Goal: Task Accomplishment & Management: Manage account settings

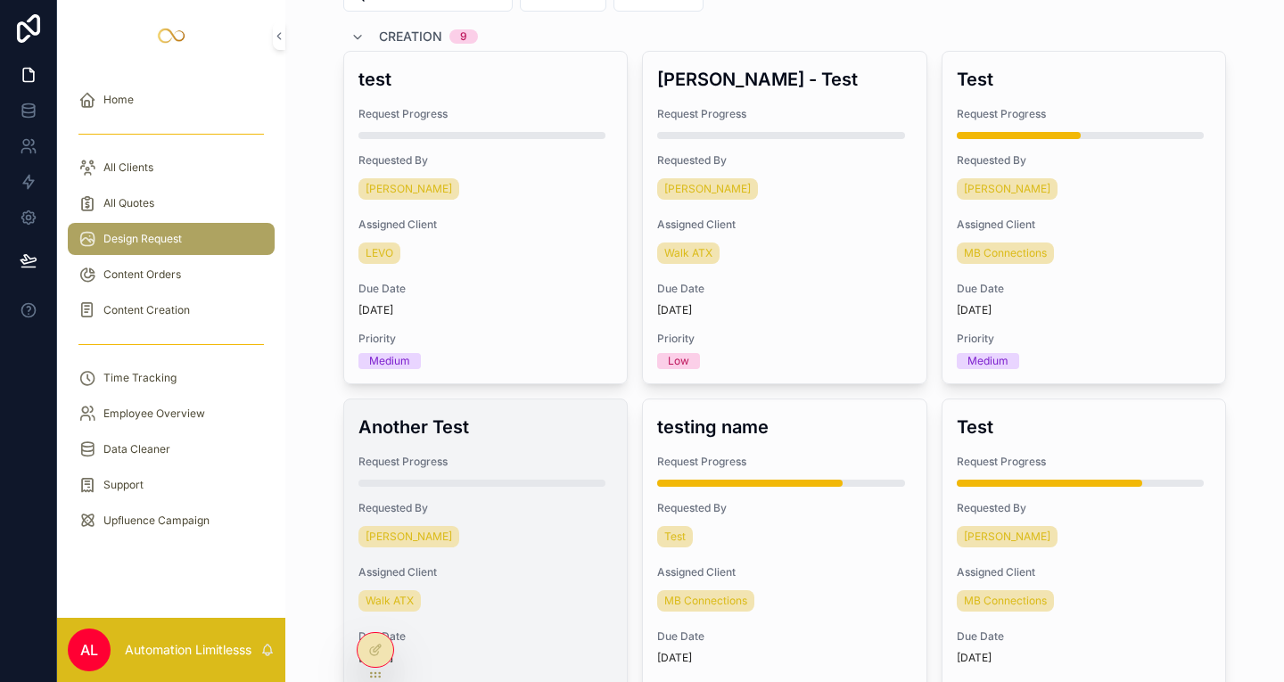
scroll to position [81, 0]
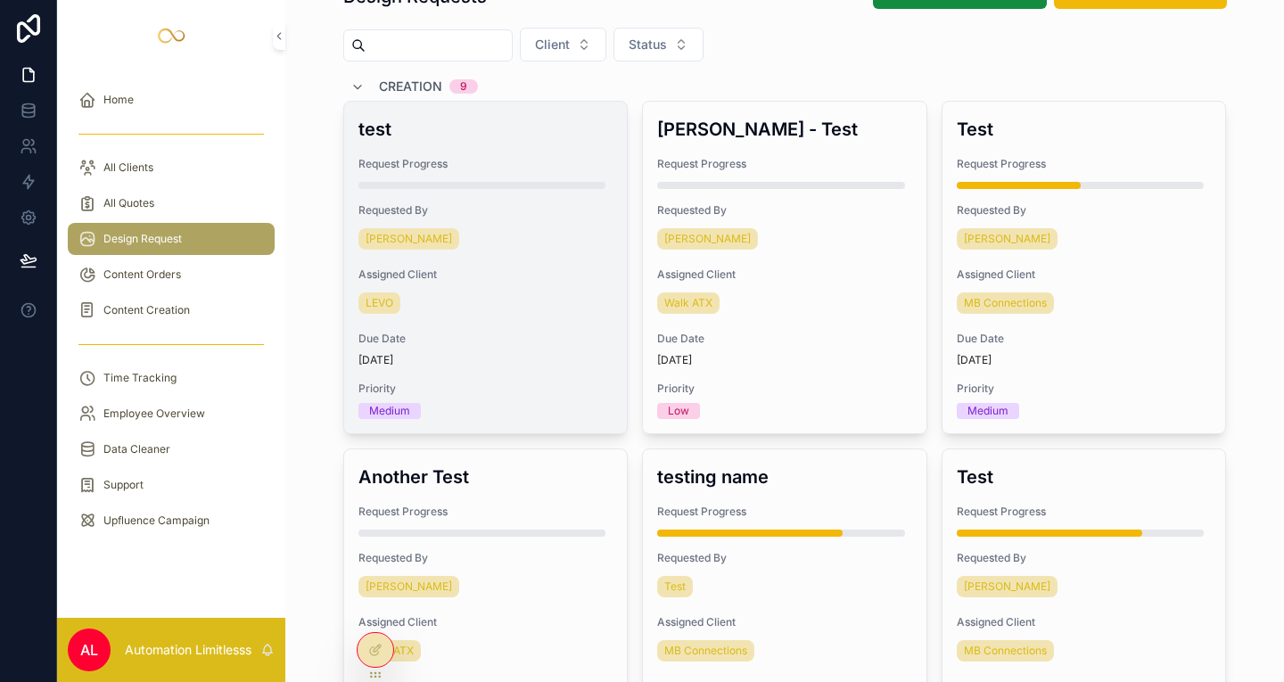
click at [471, 224] on div "Requested By [PERSON_NAME]" at bounding box center [485, 228] width 255 height 50
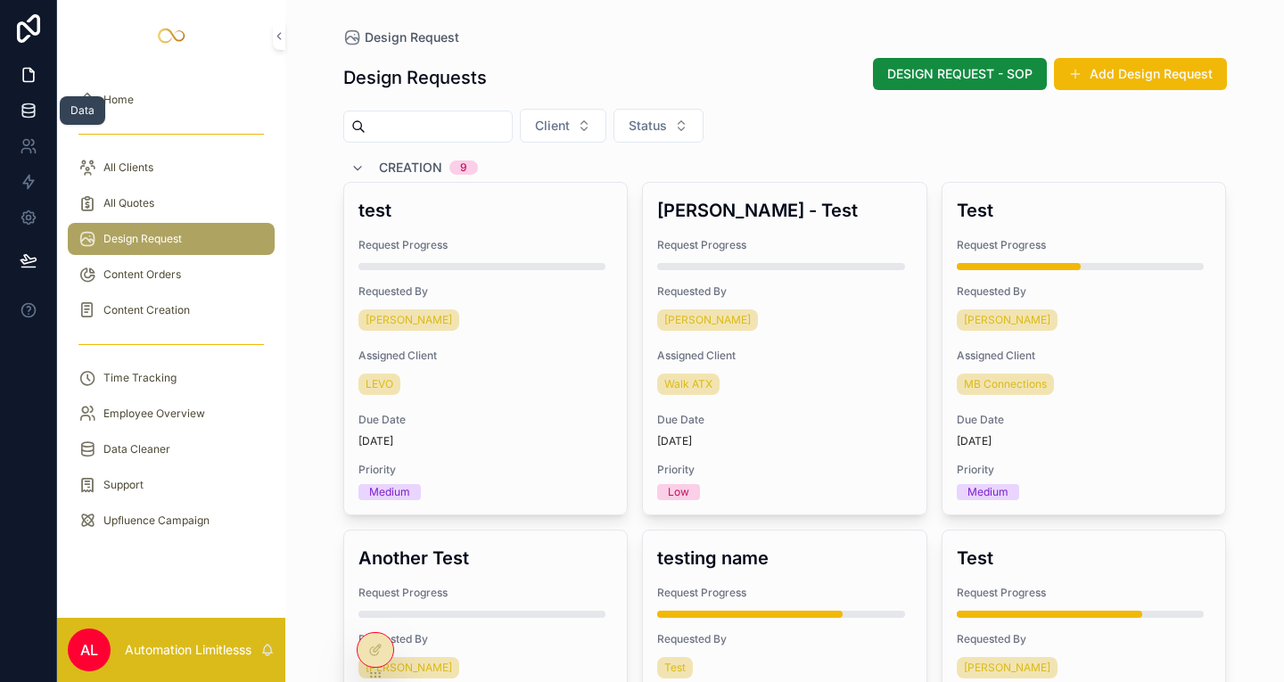
click at [23, 121] on link at bounding box center [28, 111] width 56 height 36
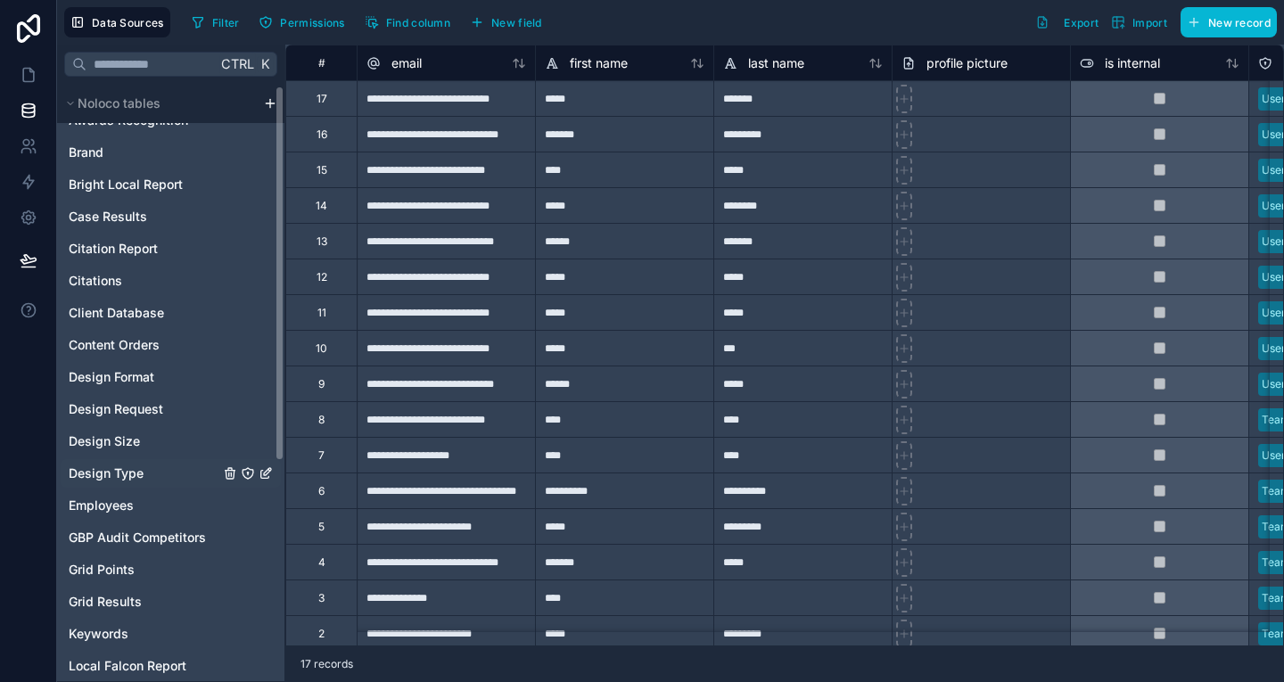
scroll to position [89, 0]
click at [136, 380] on span "Design Format" at bounding box center [112, 376] width 86 height 18
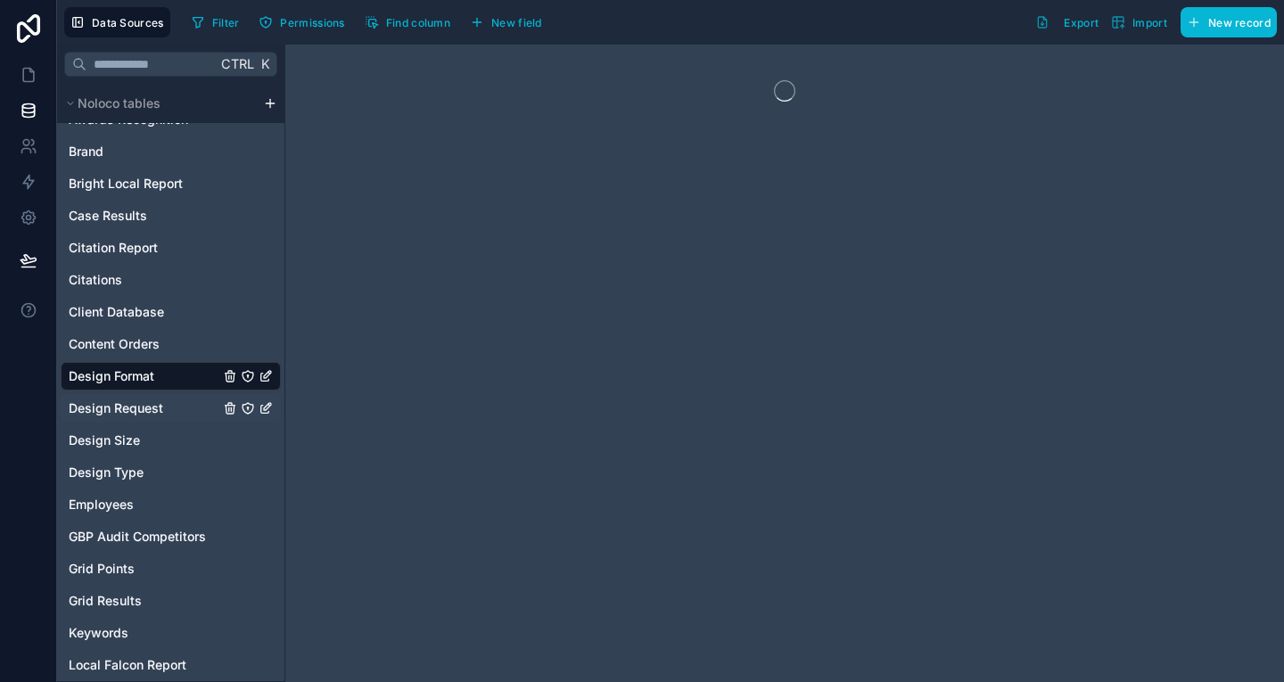
click at [131, 409] on span "Design Request" at bounding box center [116, 408] width 95 height 18
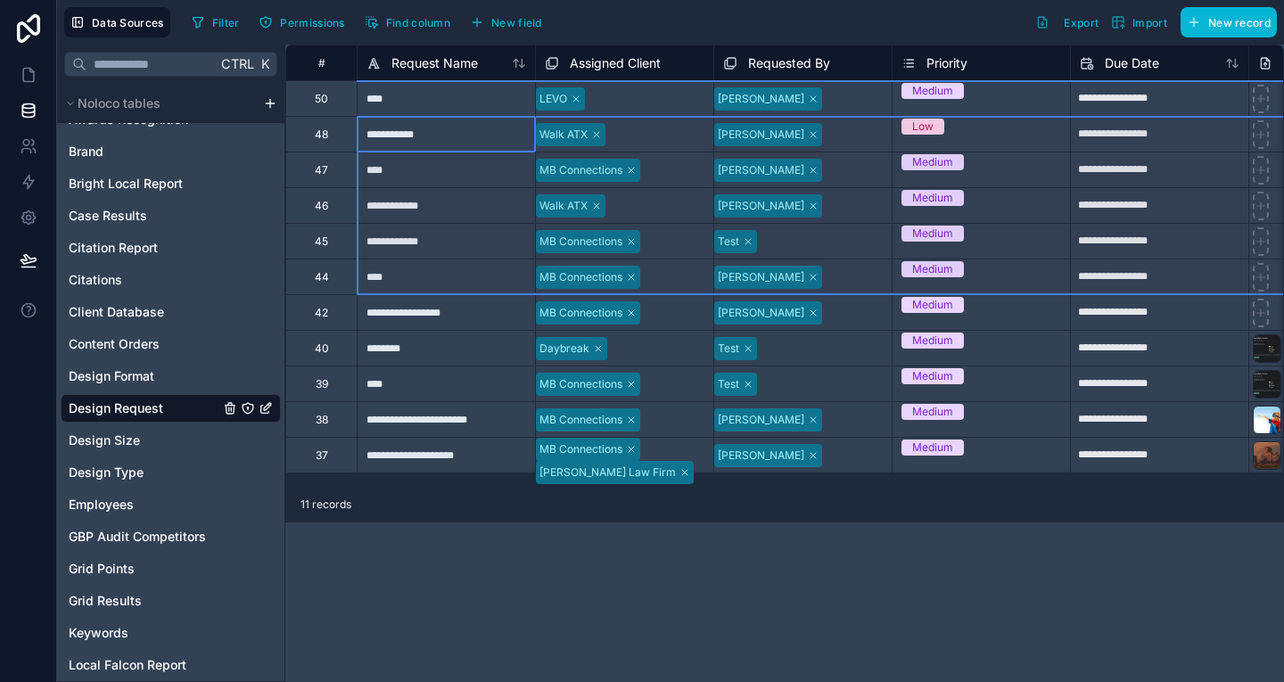
drag, startPoint x: 330, startPoint y: 132, endPoint x: 347, endPoint y: 278, distance: 147.2
click at [381, 363] on div "Delete rows 2 to 6" at bounding box center [387, 359] width 120 height 20
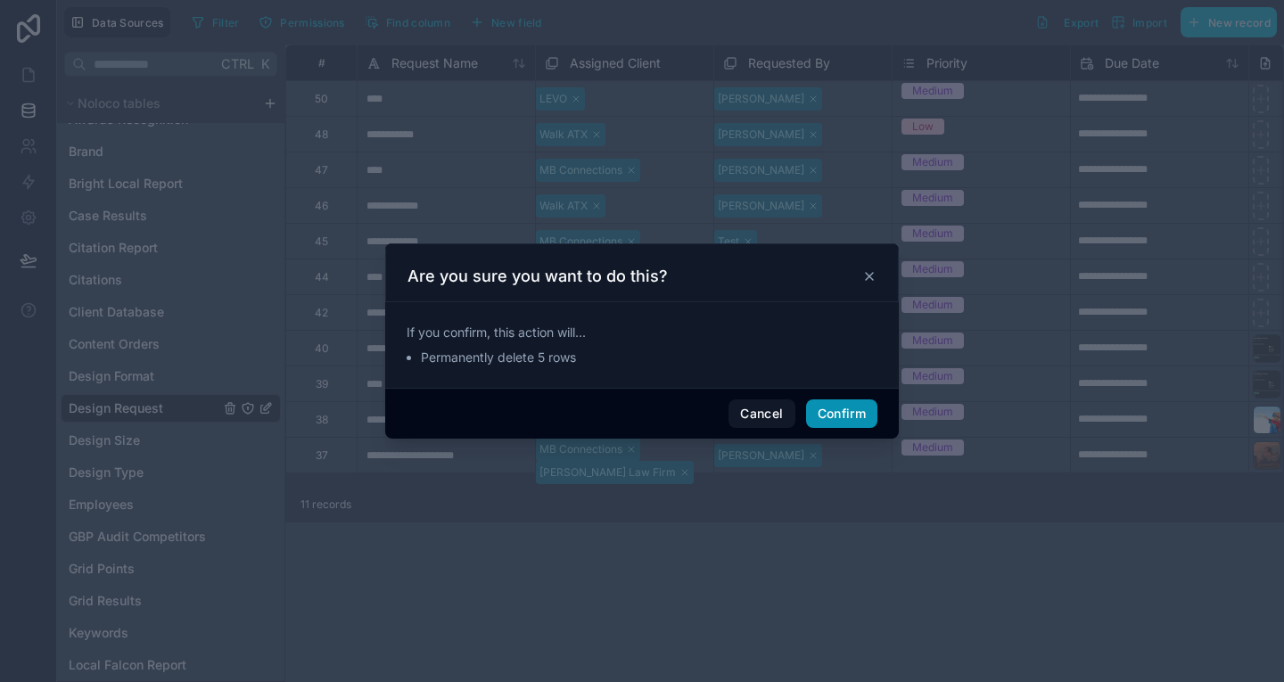
click at [843, 416] on button "Confirm" at bounding box center [841, 413] width 71 height 29
type input "**********"
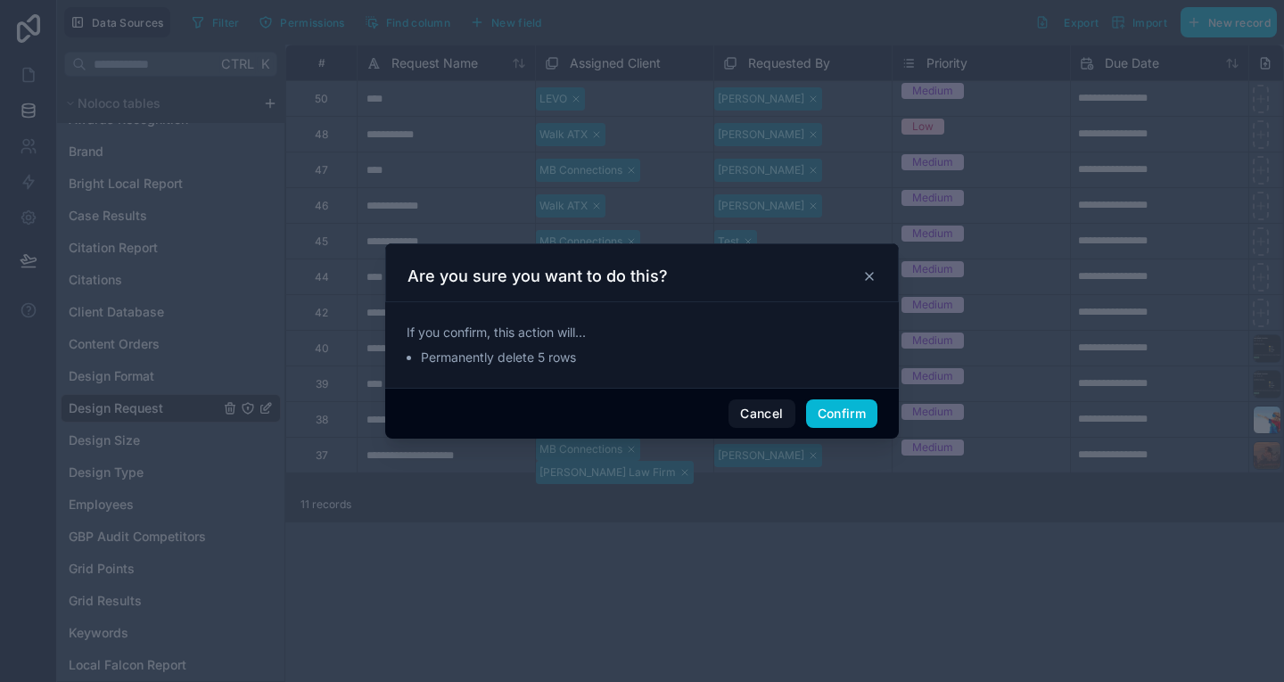
type input "**********"
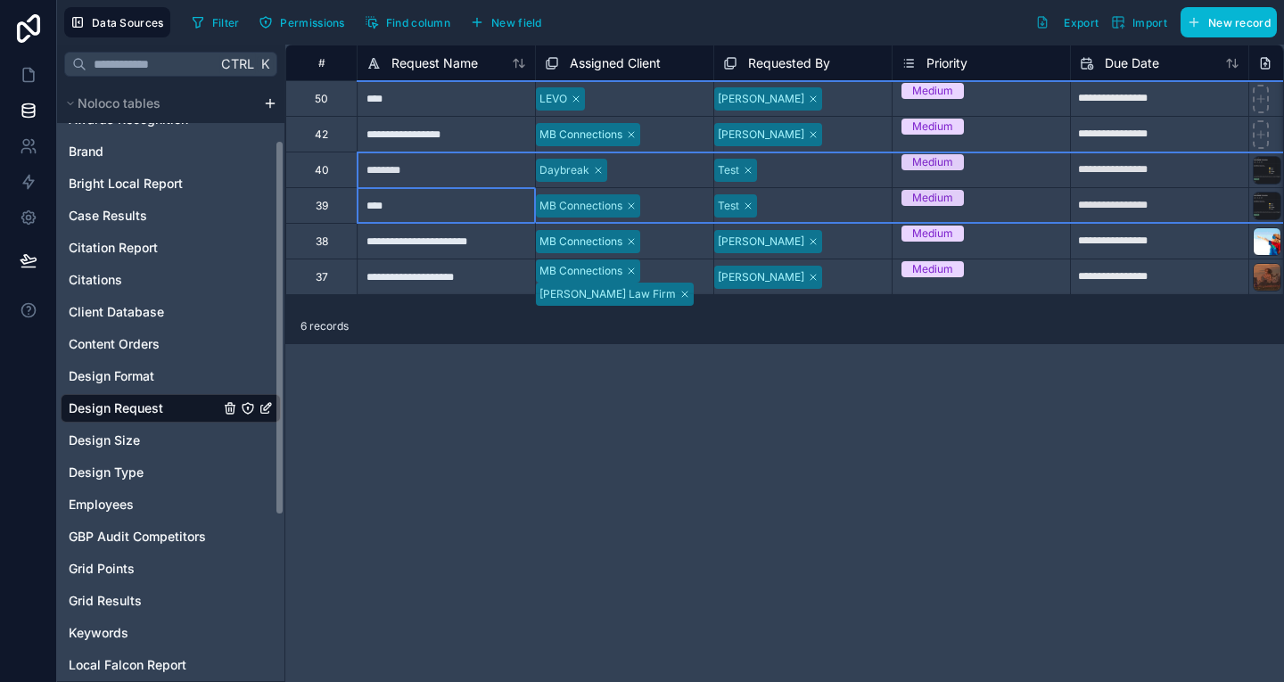
drag, startPoint x: 338, startPoint y: 216, endPoint x: 333, endPoint y: 171, distance: 44.9
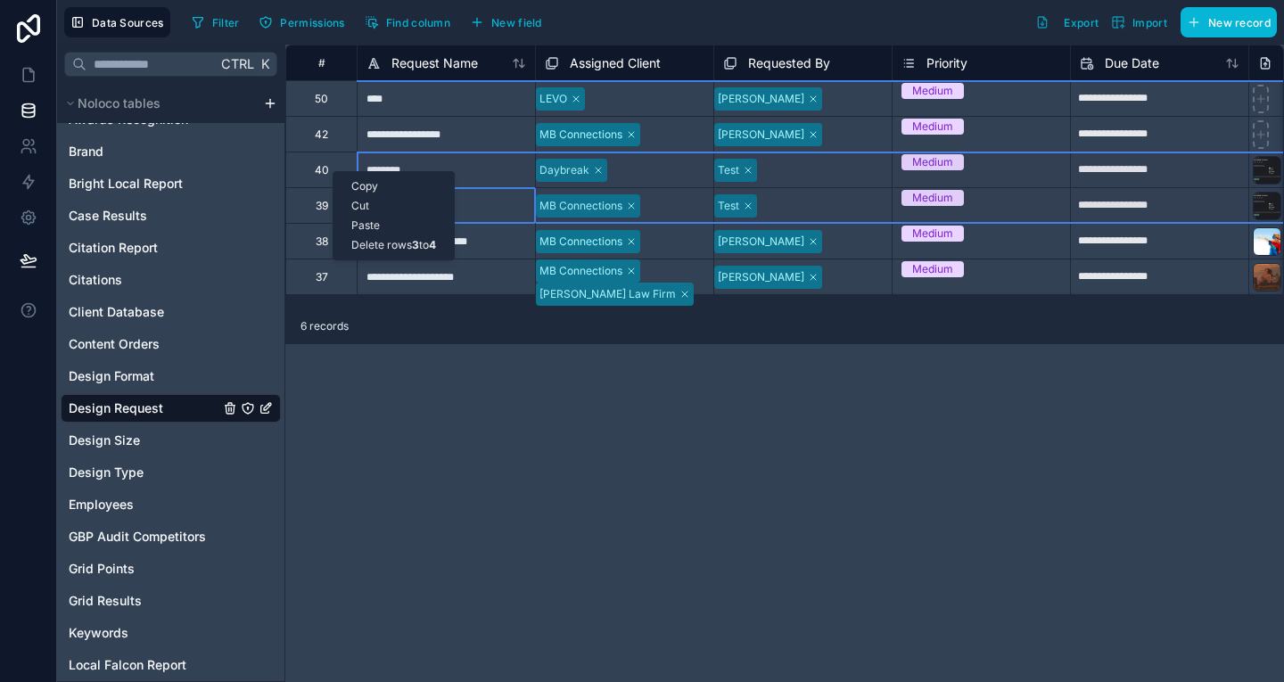
click at [409, 241] on div "Delete rows 3 to 4" at bounding box center [393, 245] width 120 height 20
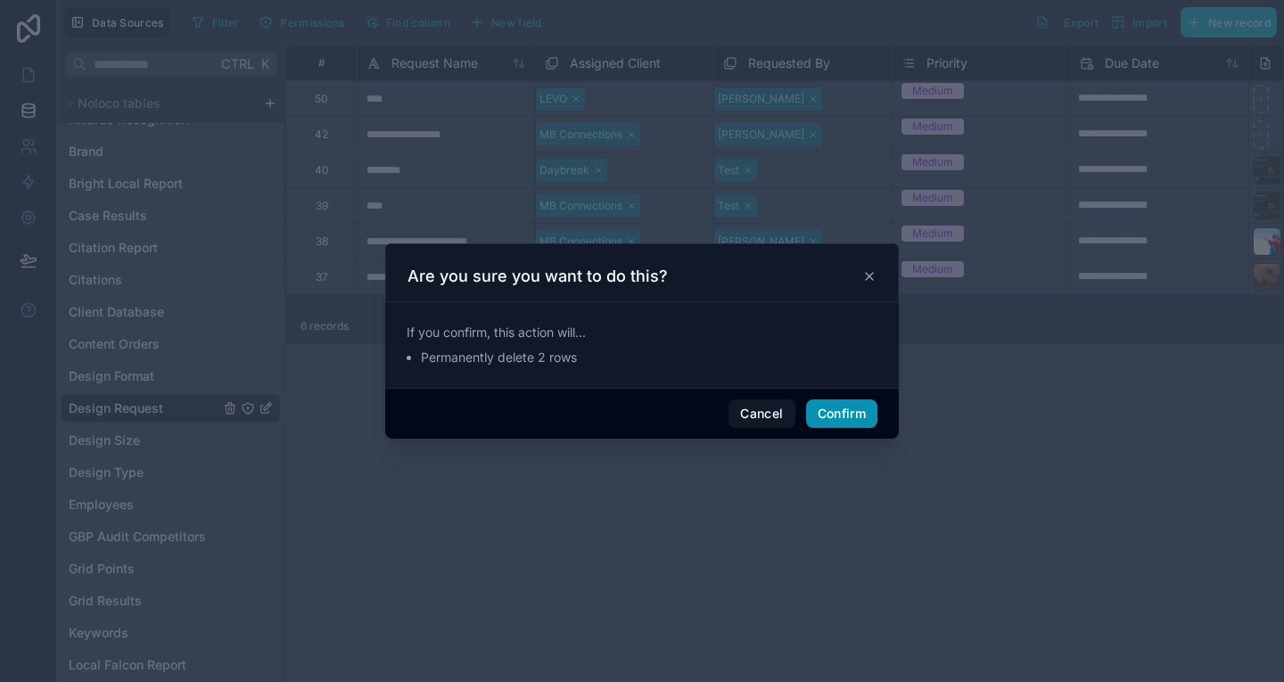
click at [859, 422] on button "Confirm" at bounding box center [841, 413] width 71 height 29
type input "**********"
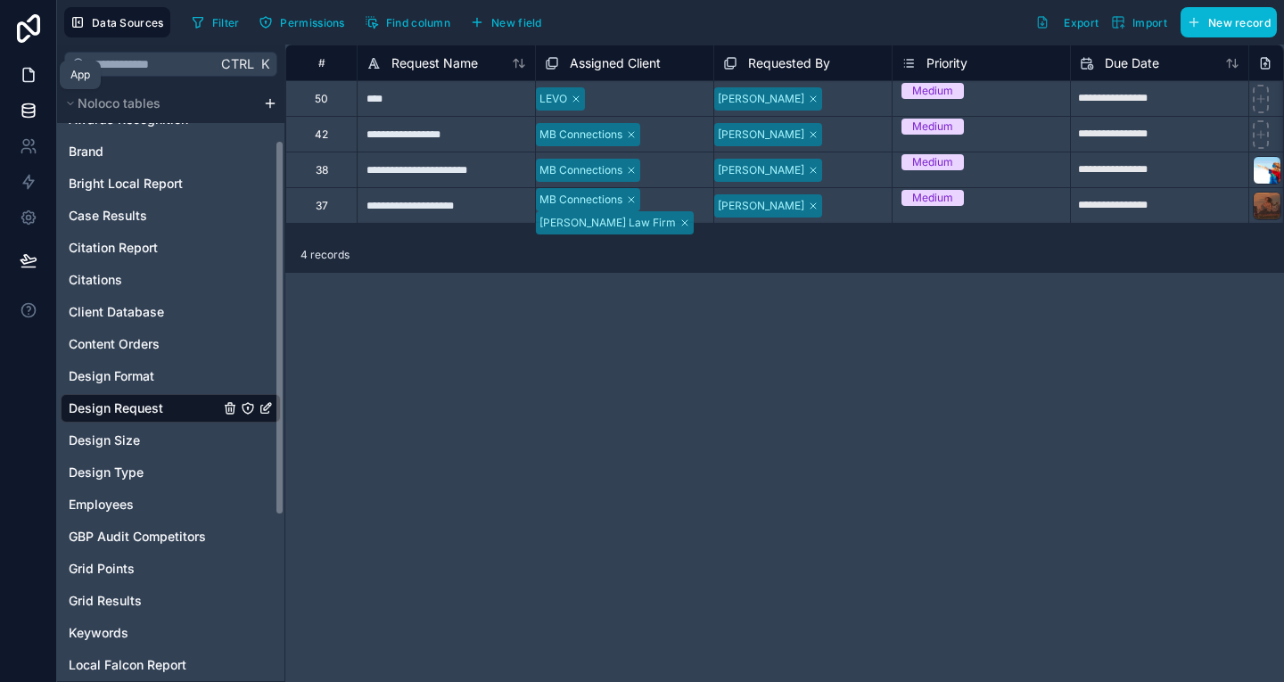
click at [38, 81] on link at bounding box center [28, 75] width 56 height 36
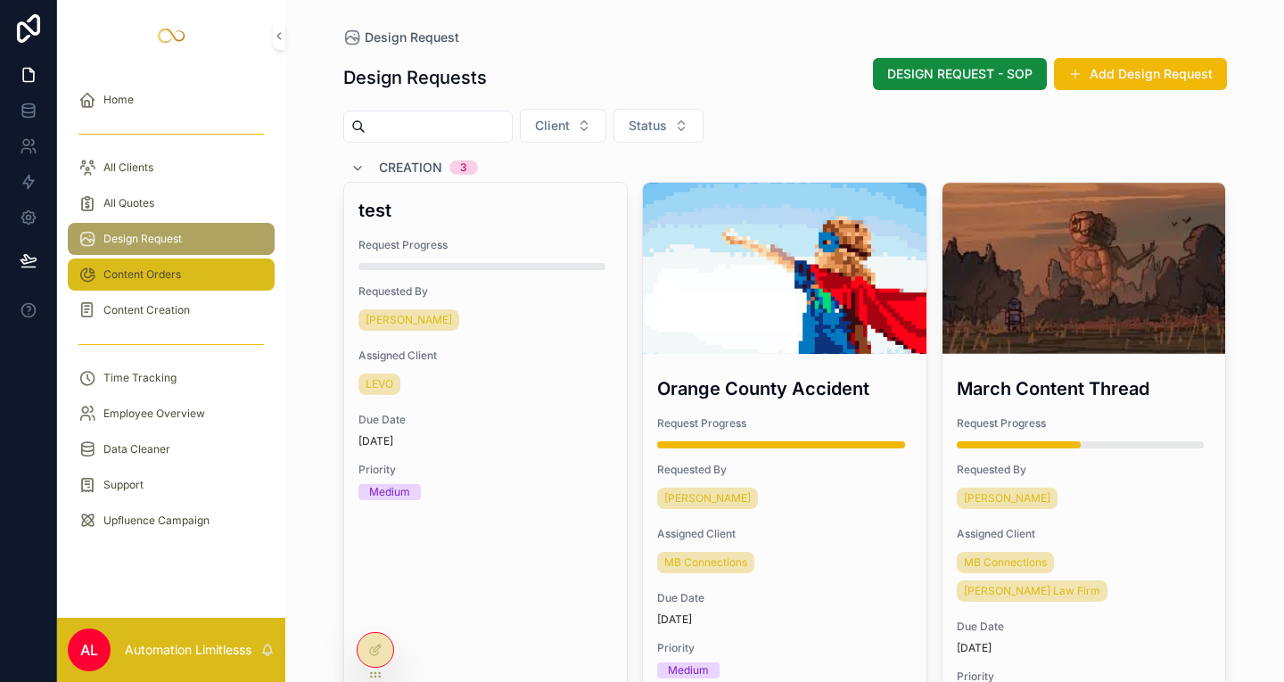
click at [139, 281] on span "Content Orders" at bounding box center [142, 274] width 78 height 14
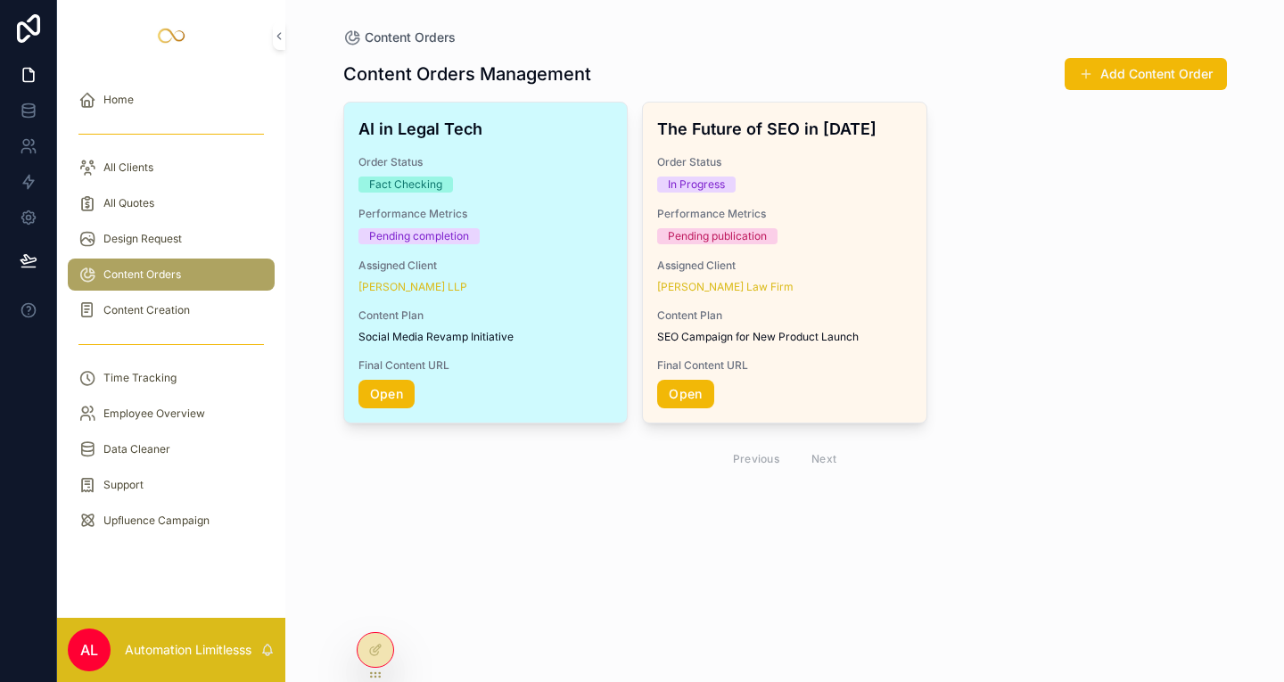
click at [493, 186] on div "Fact Checking" at bounding box center [485, 185] width 255 height 16
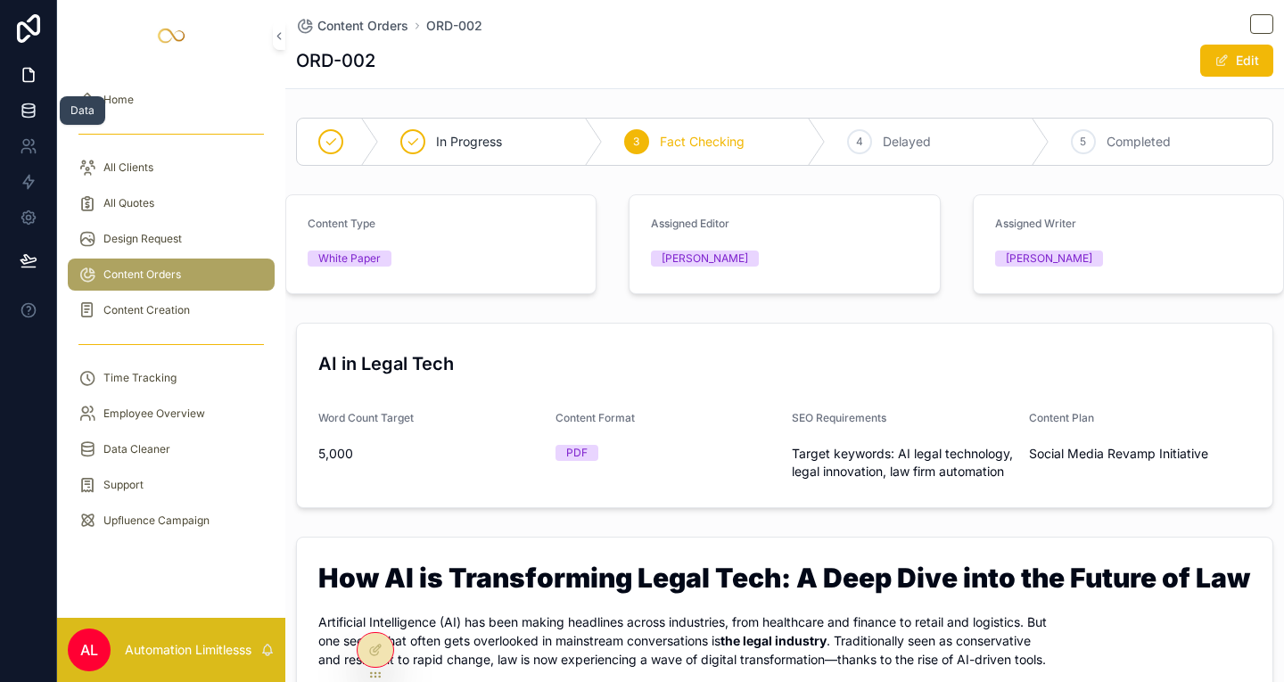
click at [26, 112] on icon at bounding box center [28, 109] width 12 height 7
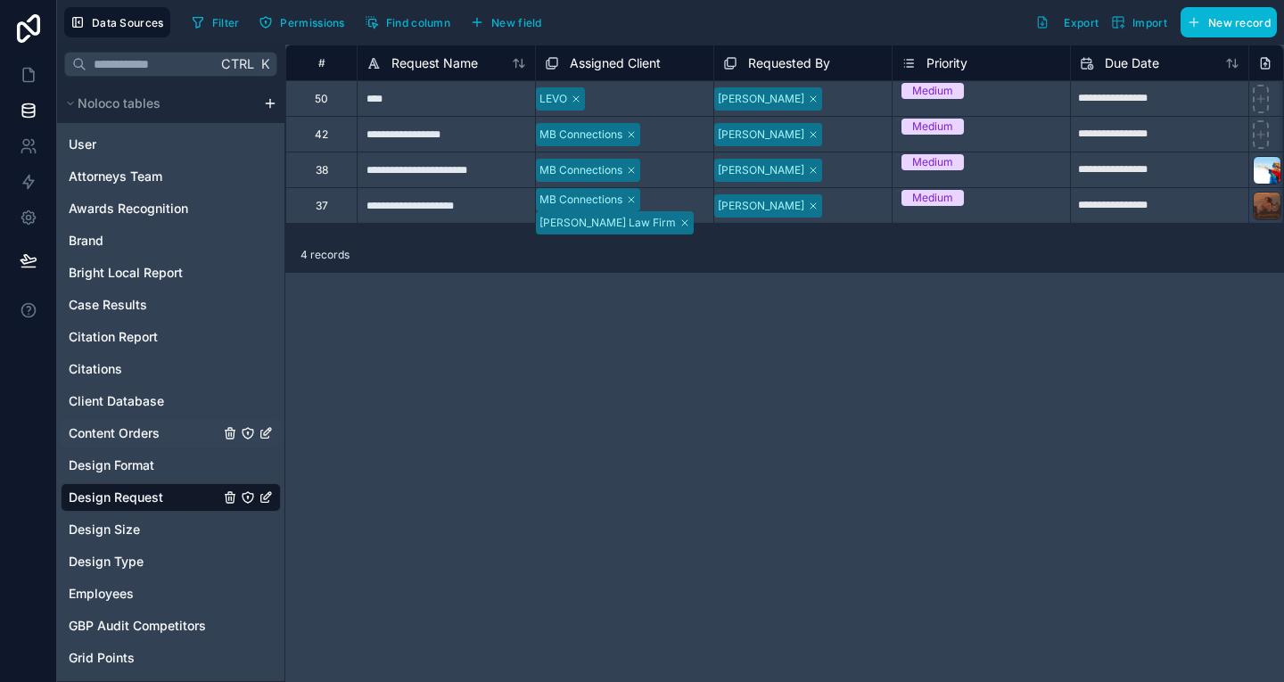
click at [129, 431] on span "Content Orders" at bounding box center [114, 433] width 91 height 18
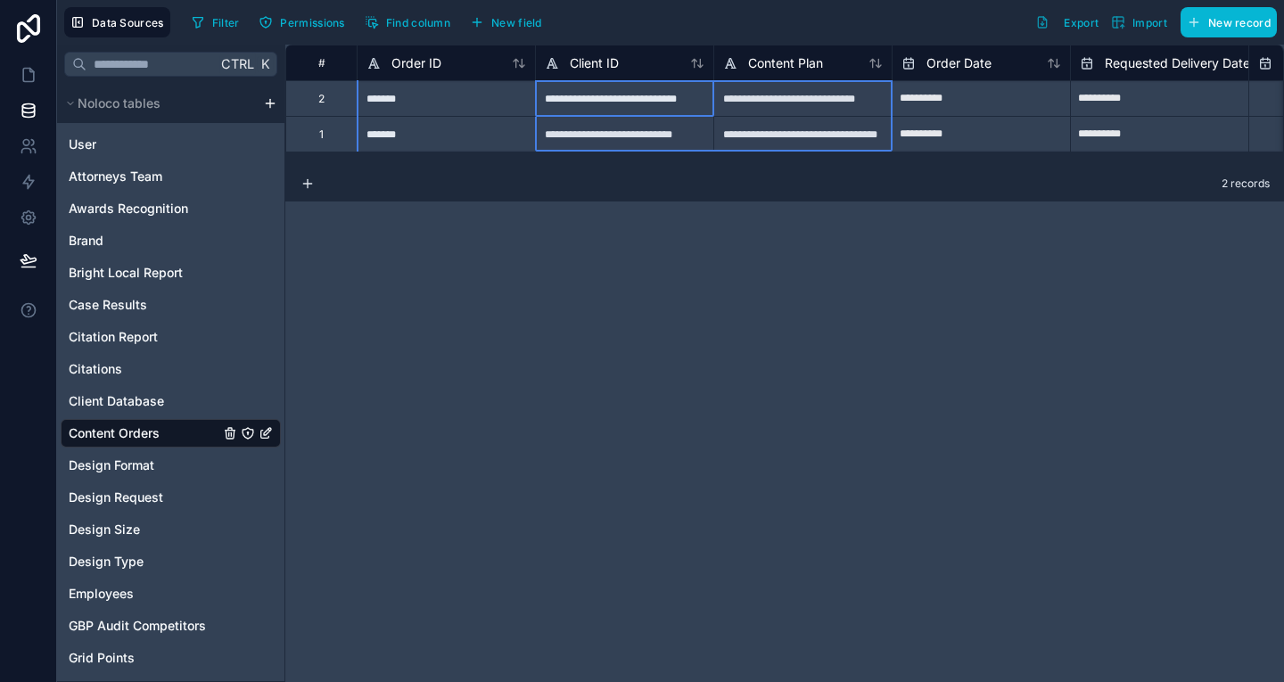
drag, startPoint x: 556, startPoint y: 51, endPoint x: 722, endPoint y: 45, distance: 165.9
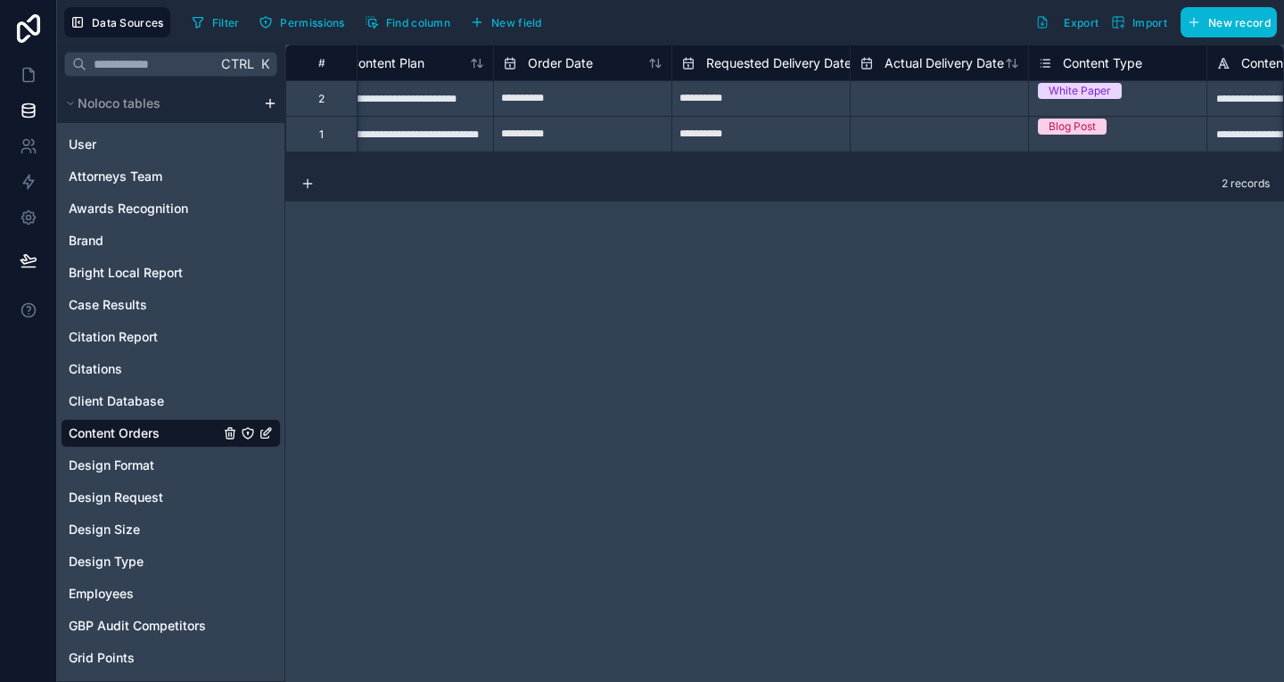
scroll to position [0, 440]
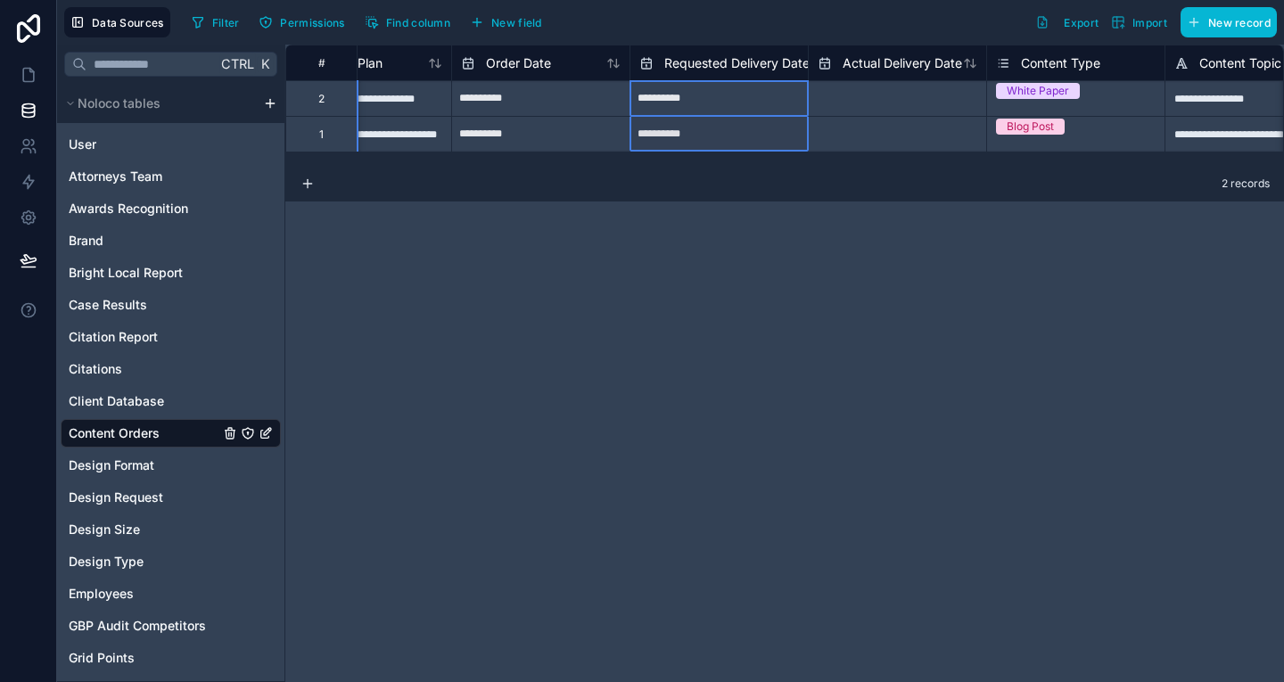
click at [660, 65] on div "Requested Delivery Date" at bounding box center [724, 63] width 170 height 21
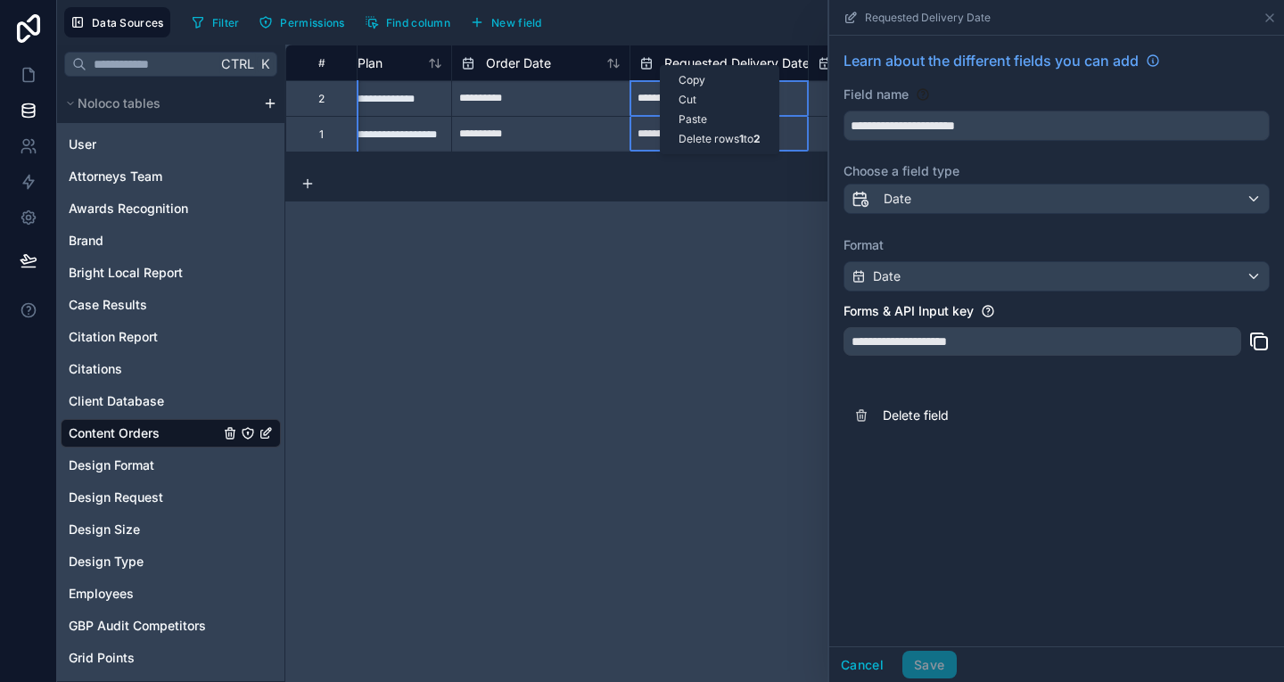
click at [676, 213] on div "**********" at bounding box center [784, 363] width 999 height 637
click at [629, 174] on div "2 records" at bounding box center [784, 184] width 999 height 36
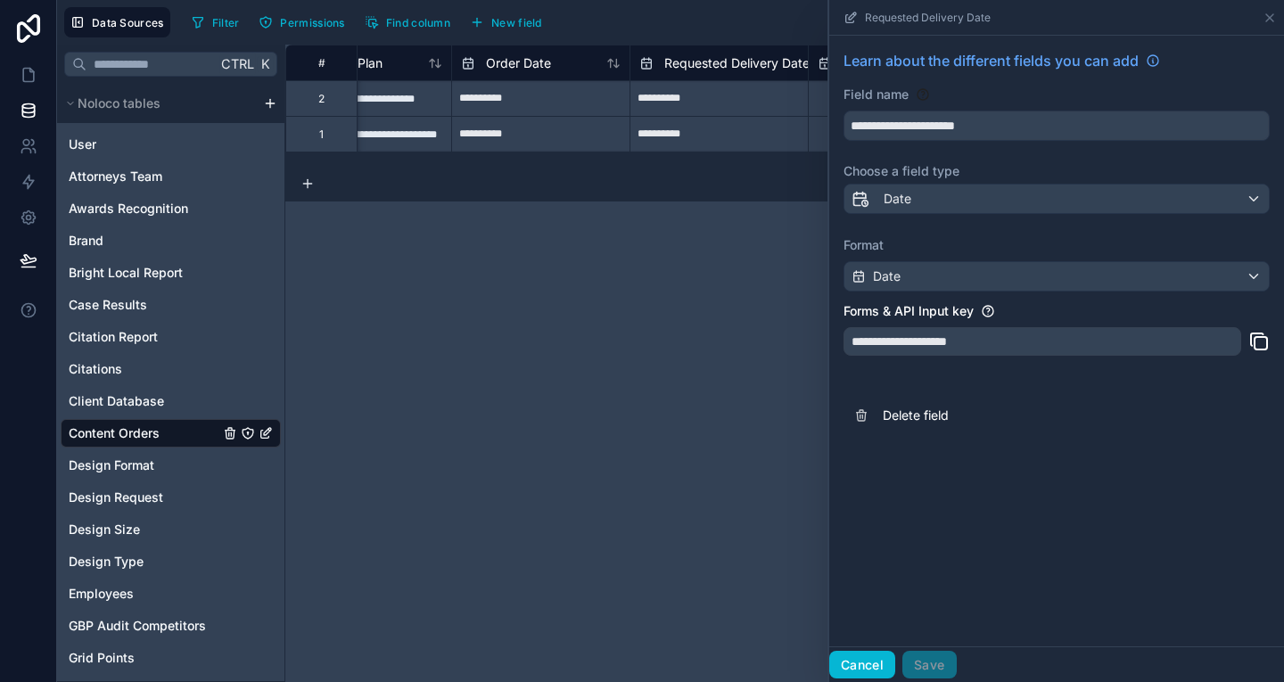
click at [864, 660] on button "Cancel" at bounding box center [862, 665] width 66 height 29
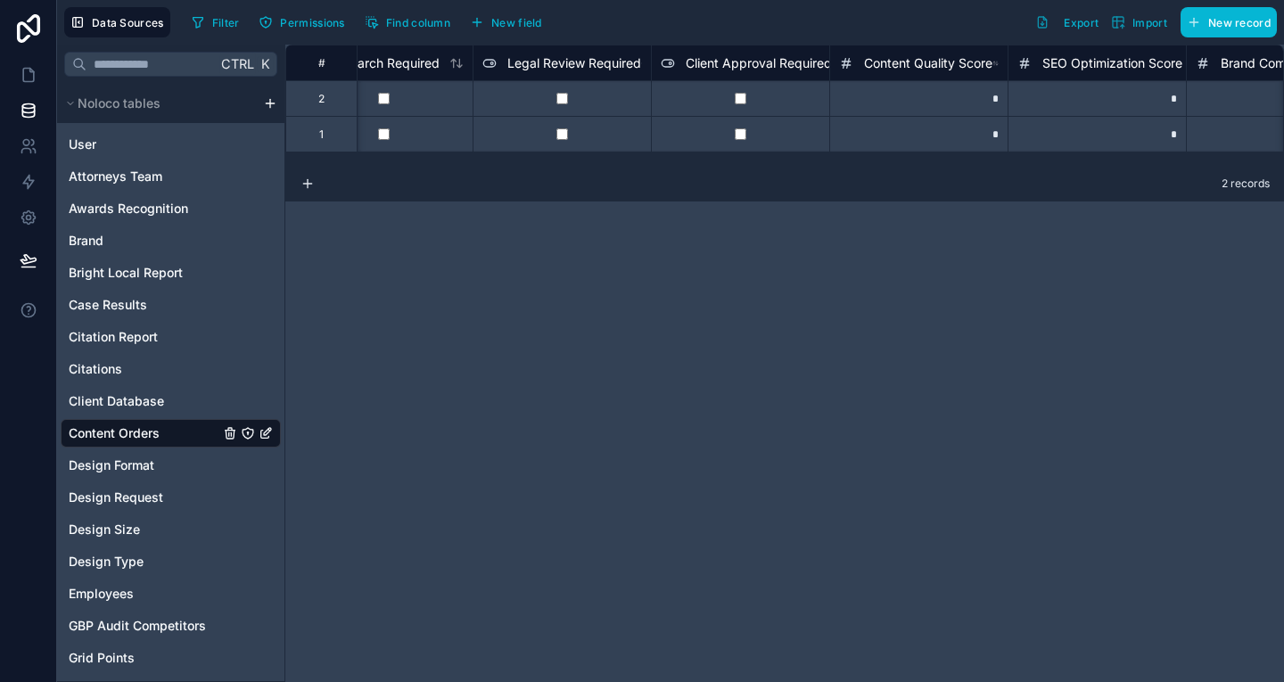
scroll to position [0, 2568]
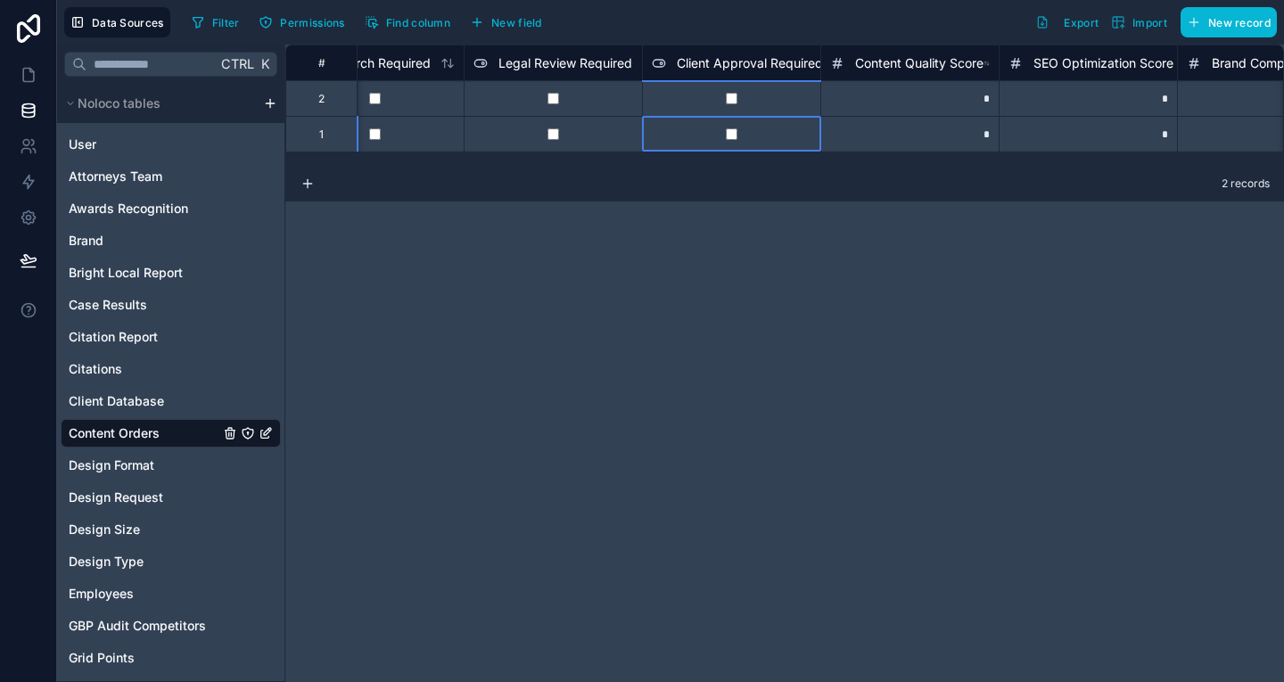
click at [804, 122] on div at bounding box center [731, 134] width 178 height 36
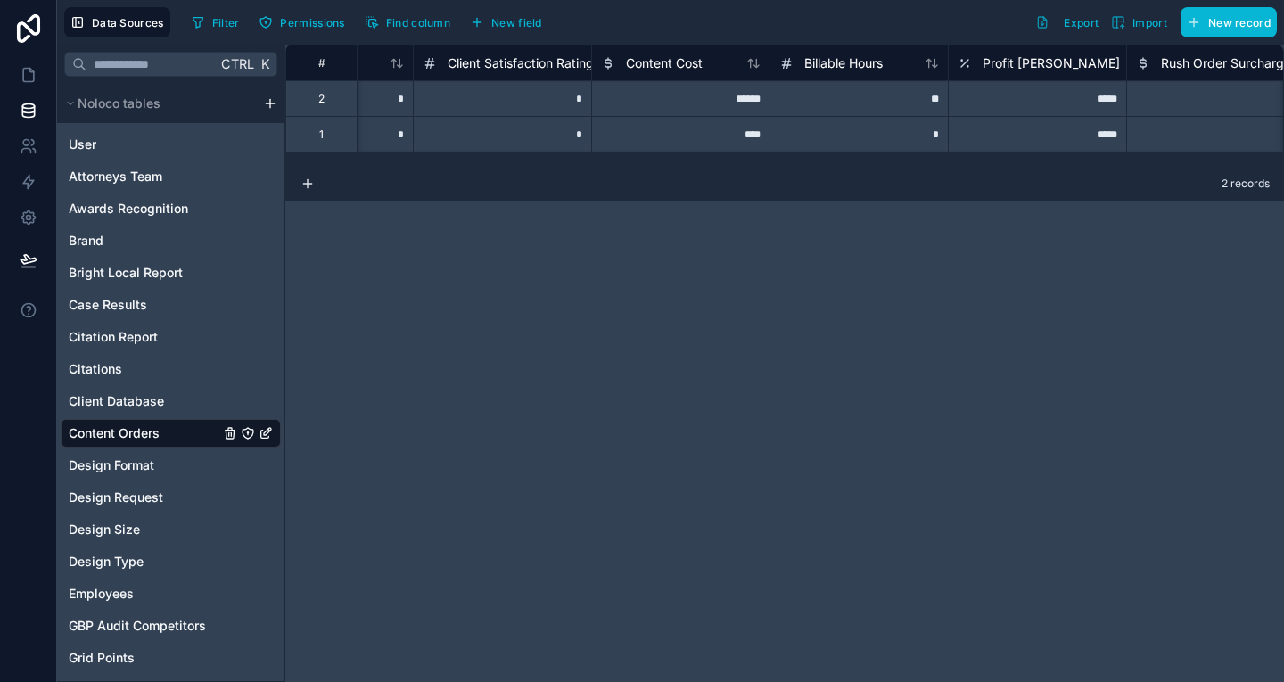
scroll to position [0, 3608]
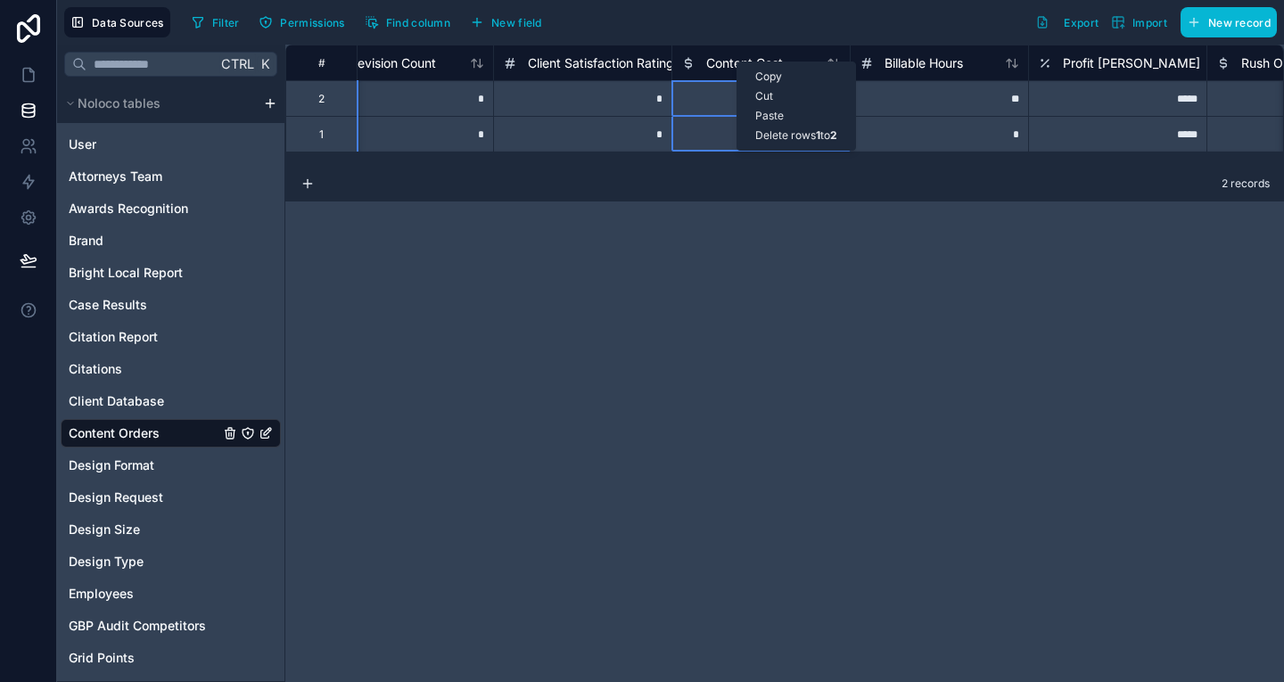
click at [780, 132] on div "Delete rows 1 to 2" at bounding box center [796, 136] width 118 height 20
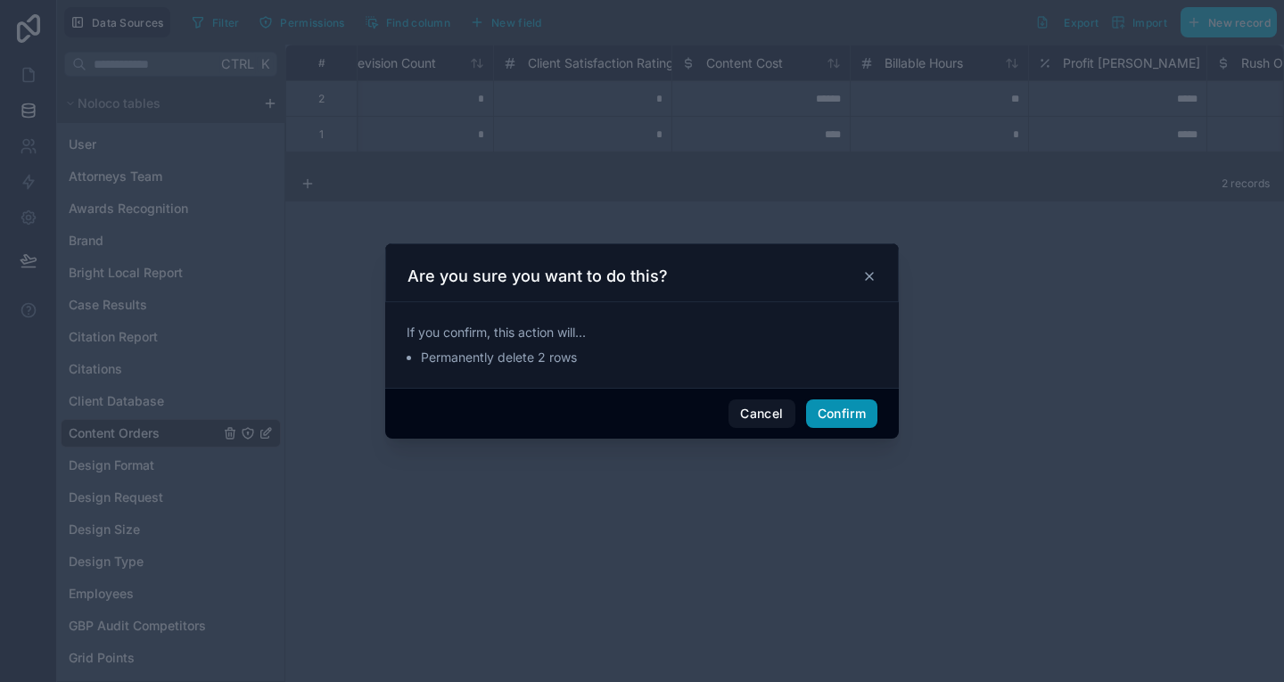
click at [830, 403] on button "Confirm" at bounding box center [841, 413] width 71 height 29
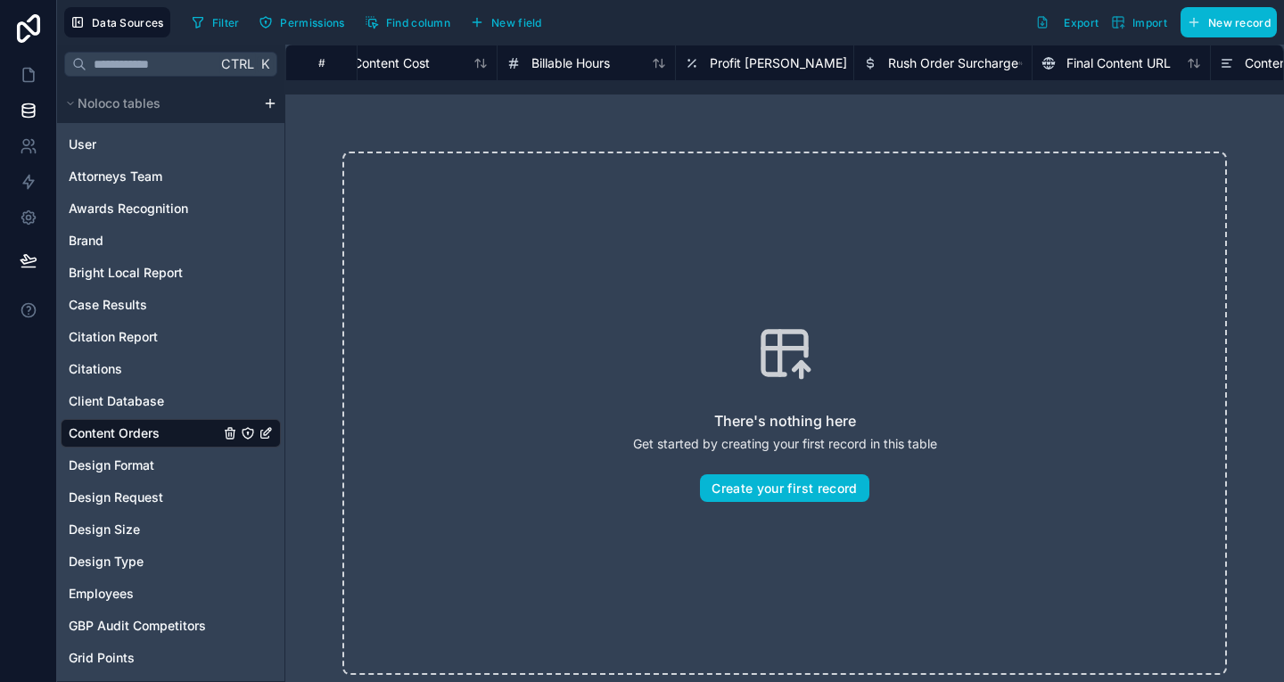
scroll to position [0, 3868]
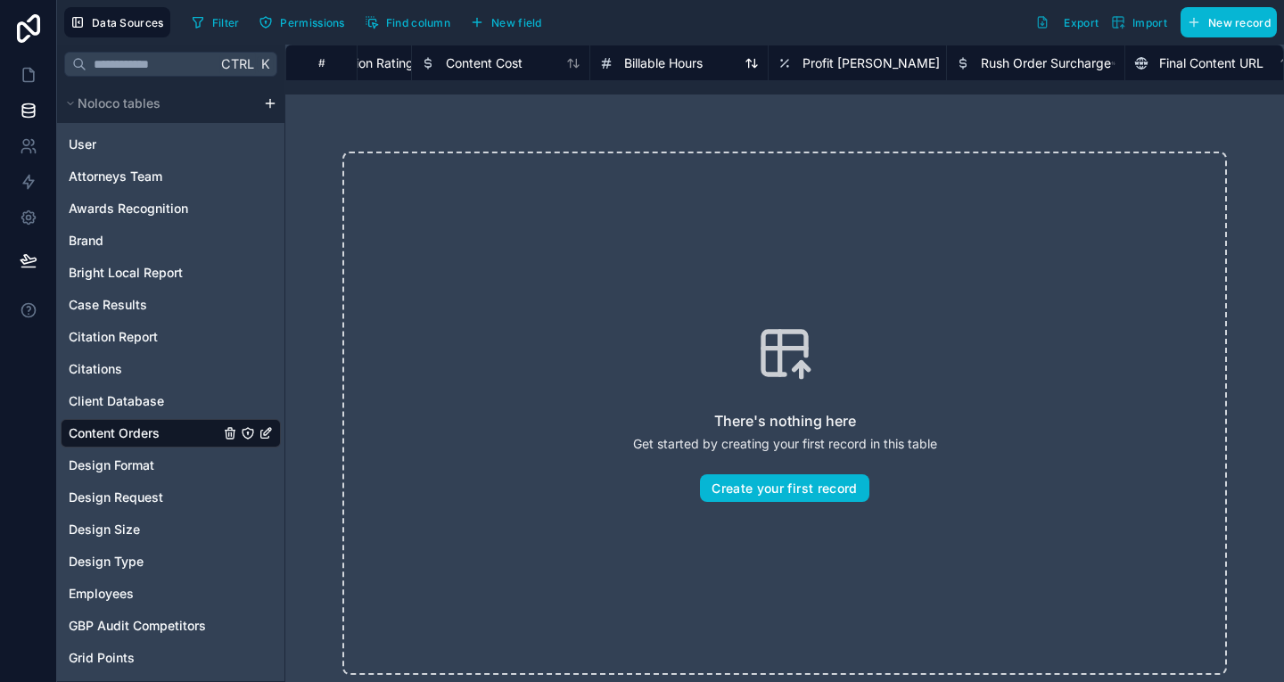
click at [653, 53] on div "Billable Hours" at bounding box center [650, 63] width 103 height 21
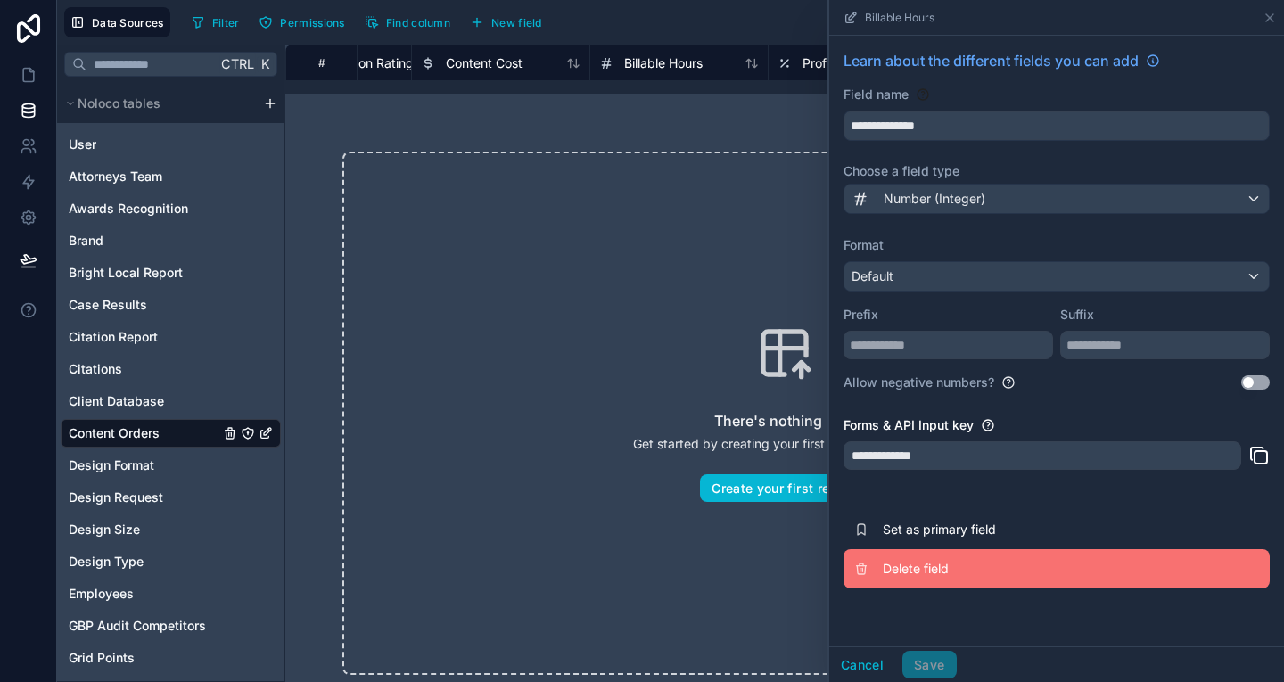
click at [906, 573] on span "Delete field" at bounding box center [1011, 569] width 257 height 18
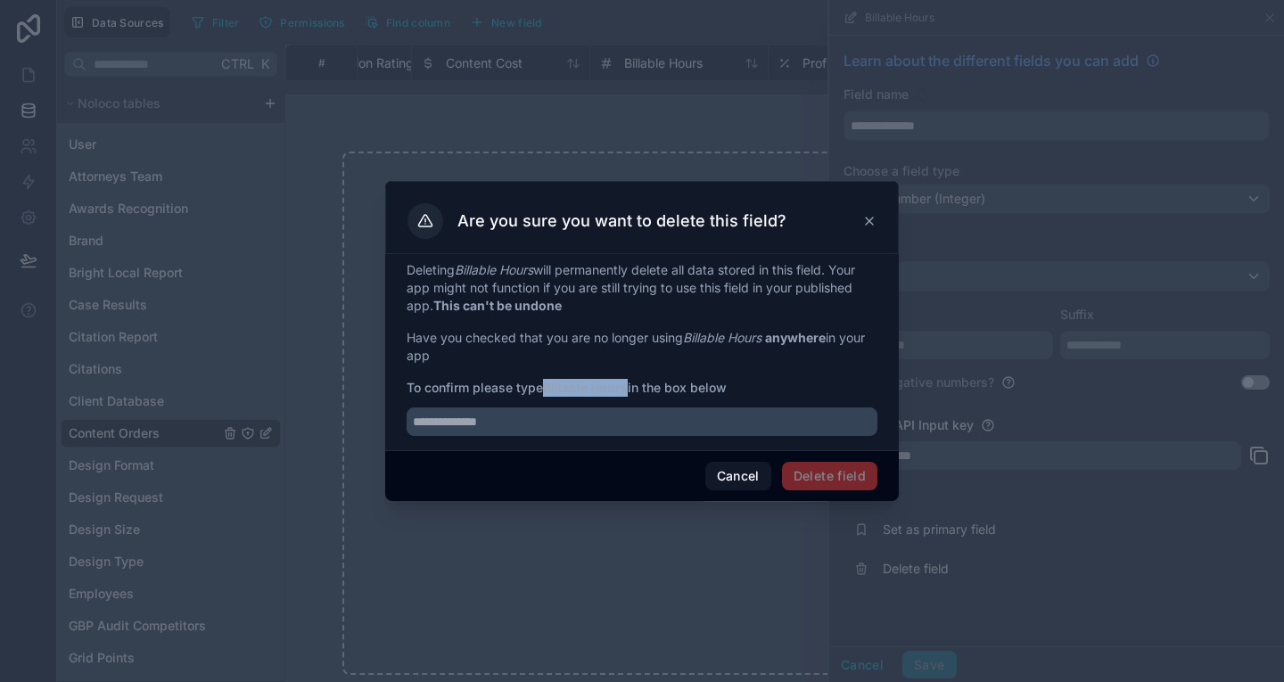
drag, startPoint x: 547, startPoint y: 388, endPoint x: 629, endPoint y: 393, distance: 83.1
click at [628, 393] on strong "Billable Hours" at bounding box center [585, 387] width 85 height 15
copy strong "Billable Hours"
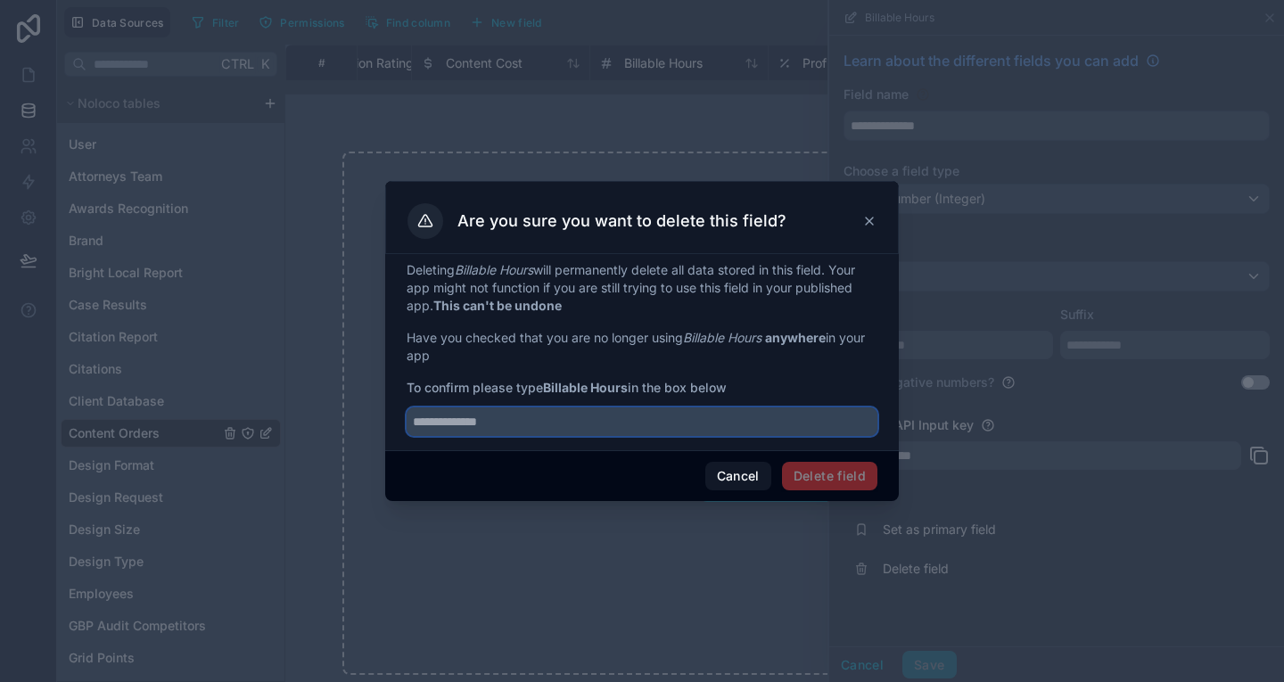
click at [618, 416] on input "text" at bounding box center [642, 421] width 471 height 29
paste input "**********"
type input "**********"
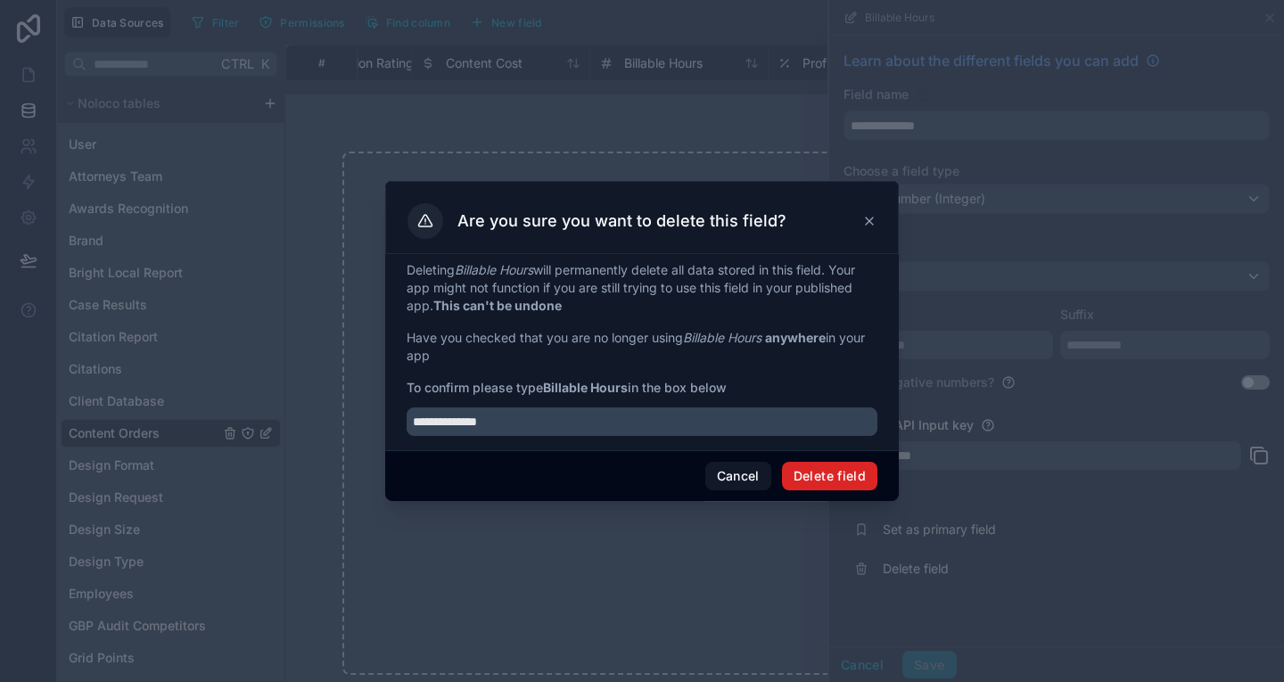
click at [851, 473] on button "Delete field" at bounding box center [829, 476] width 95 height 29
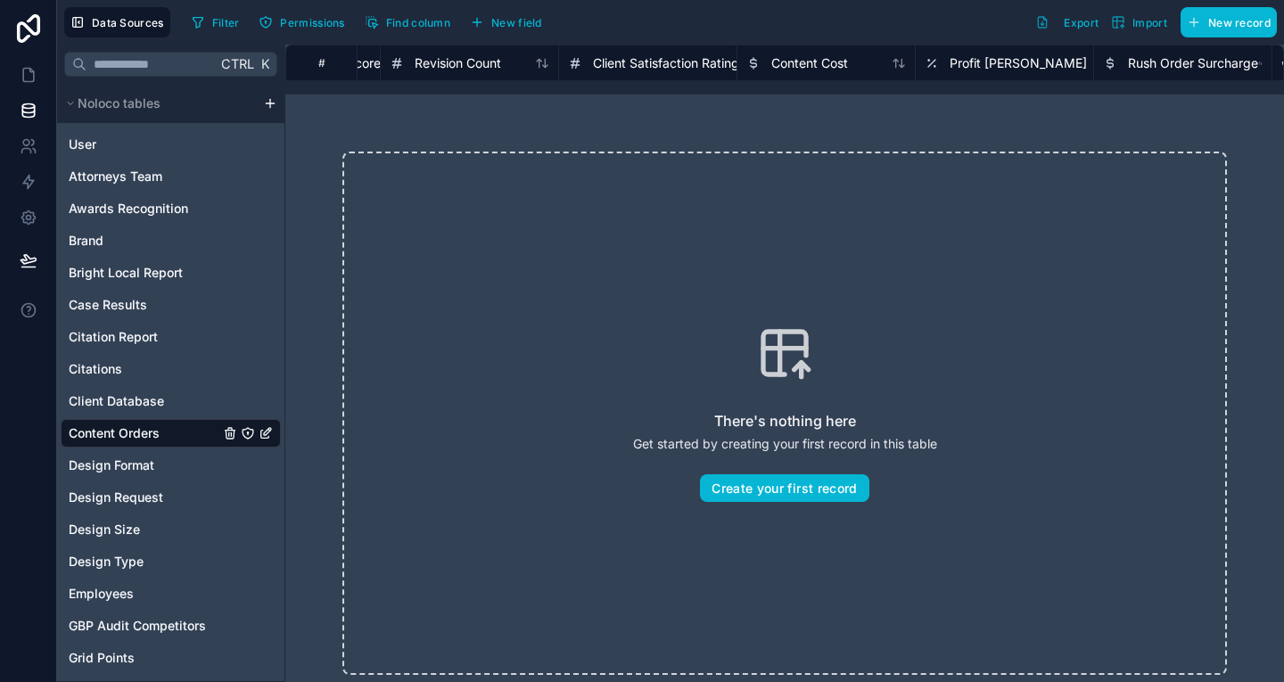
scroll to position [0, 3557]
click at [818, 52] on div "Content Cost" at bounding box center [811, 63] width 178 height 36
click at [820, 54] on span "Content Cost" at bounding box center [795, 63] width 77 height 18
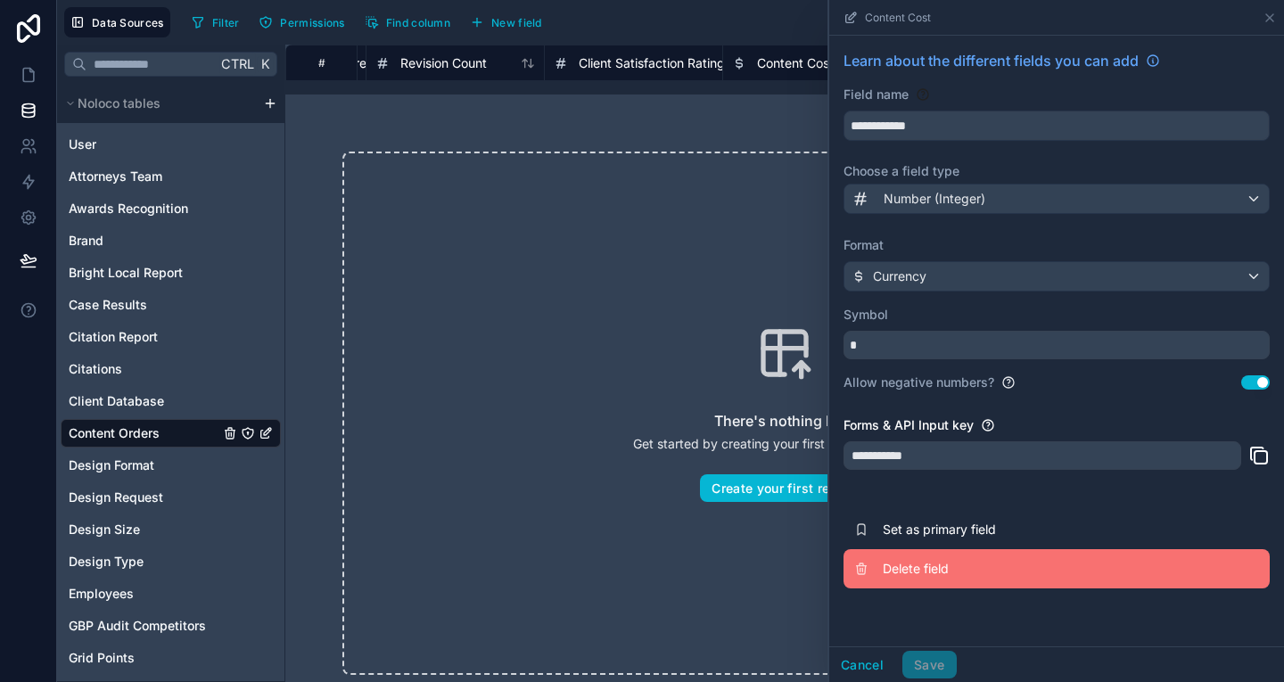
click at [899, 570] on span "Delete field" at bounding box center [1011, 569] width 257 height 18
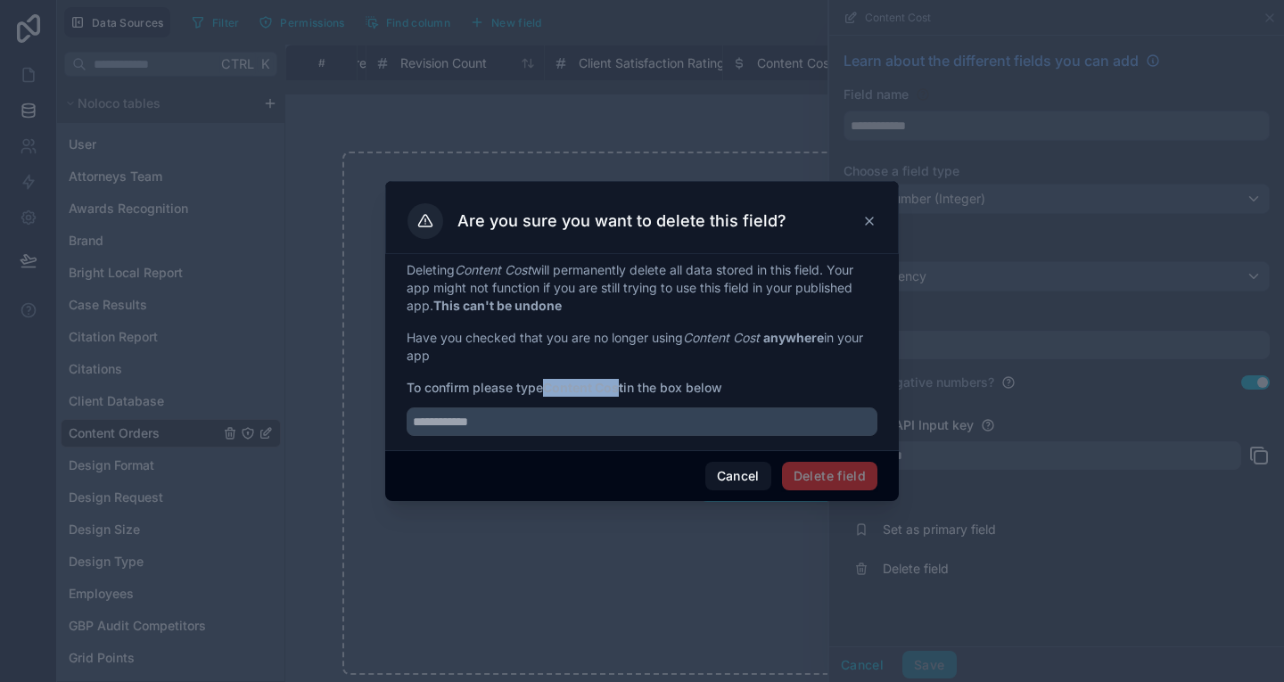
drag, startPoint x: 546, startPoint y: 386, endPoint x: 625, endPoint y: 393, distance: 79.7
click at [625, 393] on span "To confirm please type Content Cost in the box below" at bounding box center [642, 388] width 471 height 18
drag, startPoint x: 627, startPoint y: 389, endPoint x: 547, endPoint y: 392, distance: 79.4
click at [547, 392] on strong "Content Cost" at bounding box center [583, 387] width 80 height 15
copy strong "Content Cost"
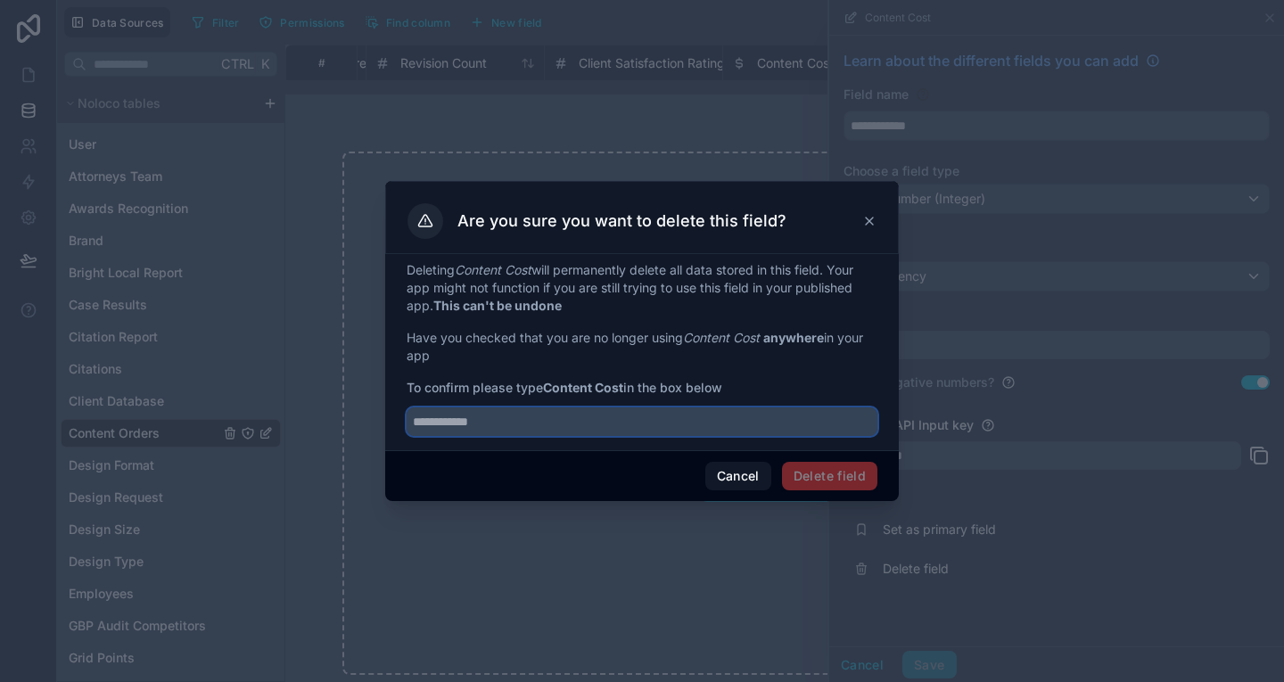
click at [570, 420] on input "text" at bounding box center [642, 421] width 471 height 29
paste input "**********"
type input "**********"
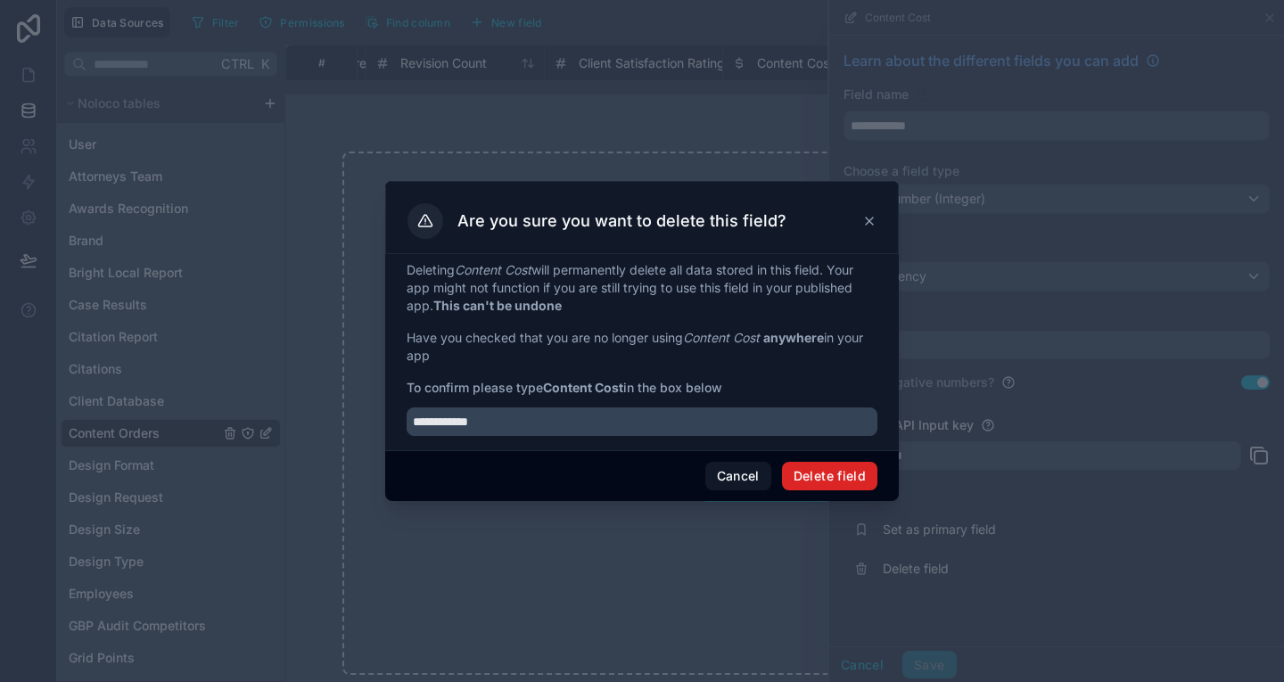
click at [832, 465] on button "Delete field" at bounding box center [829, 476] width 95 height 29
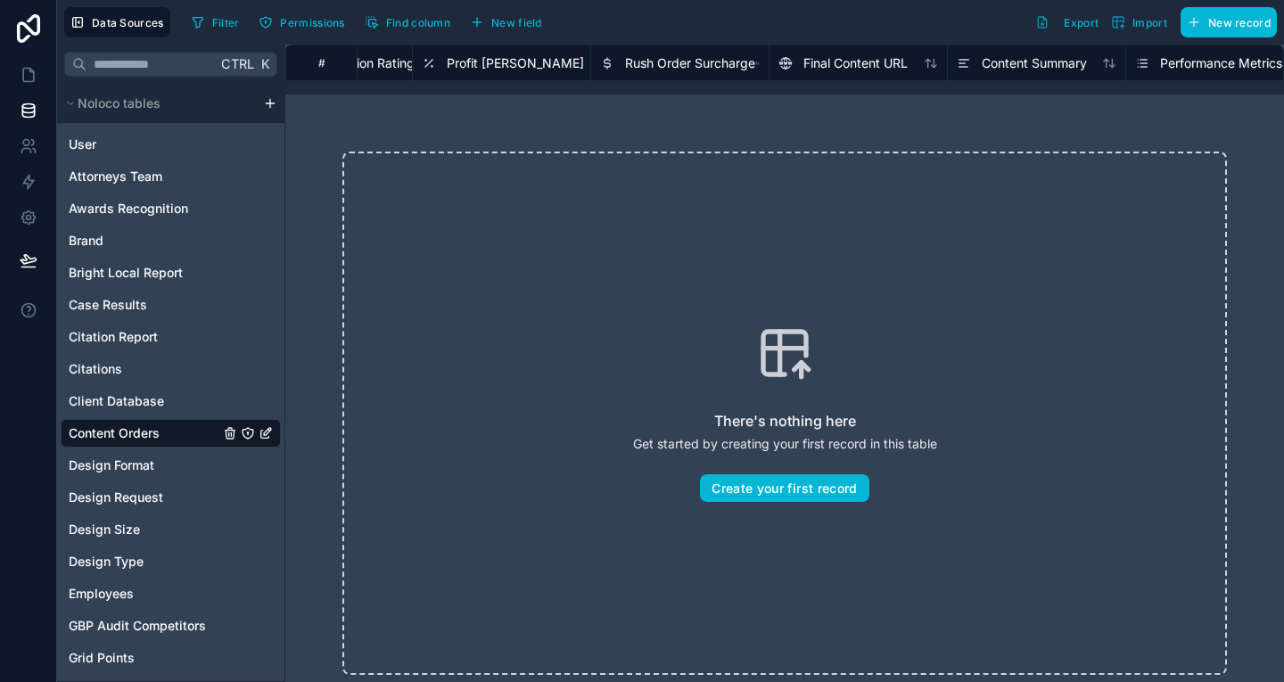
scroll to position [0, 3870]
click at [714, 55] on span "Rush Order Surcharge" at bounding box center [687, 63] width 130 height 18
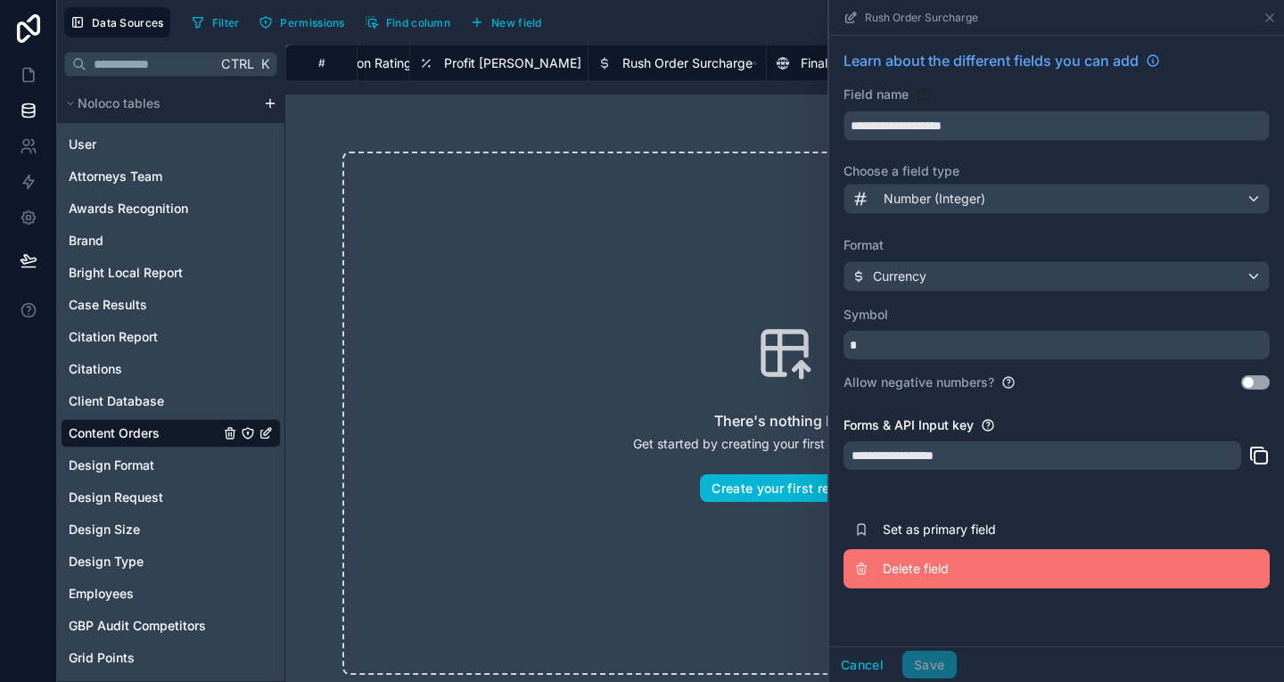
click at [914, 569] on span "Delete field" at bounding box center [1011, 569] width 257 height 18
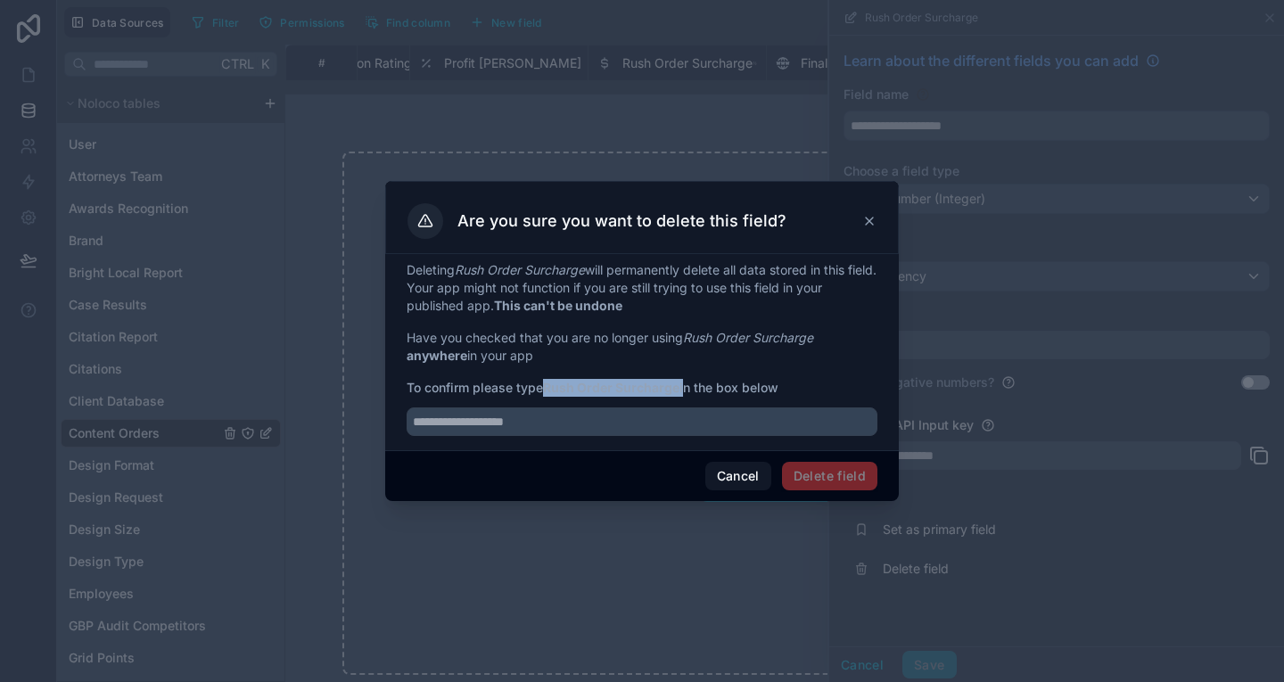
drag, startPoint x: 549, startPoint y: 390, endPoint x: 684, endPoint y: 396, distance: 134.7
click at [684, 396] on span "To confirm please type Rush Order Surcharge in the box below" at bounding box center [642, 388] width 471 height 18
copy span "Rush Order Surcharge"
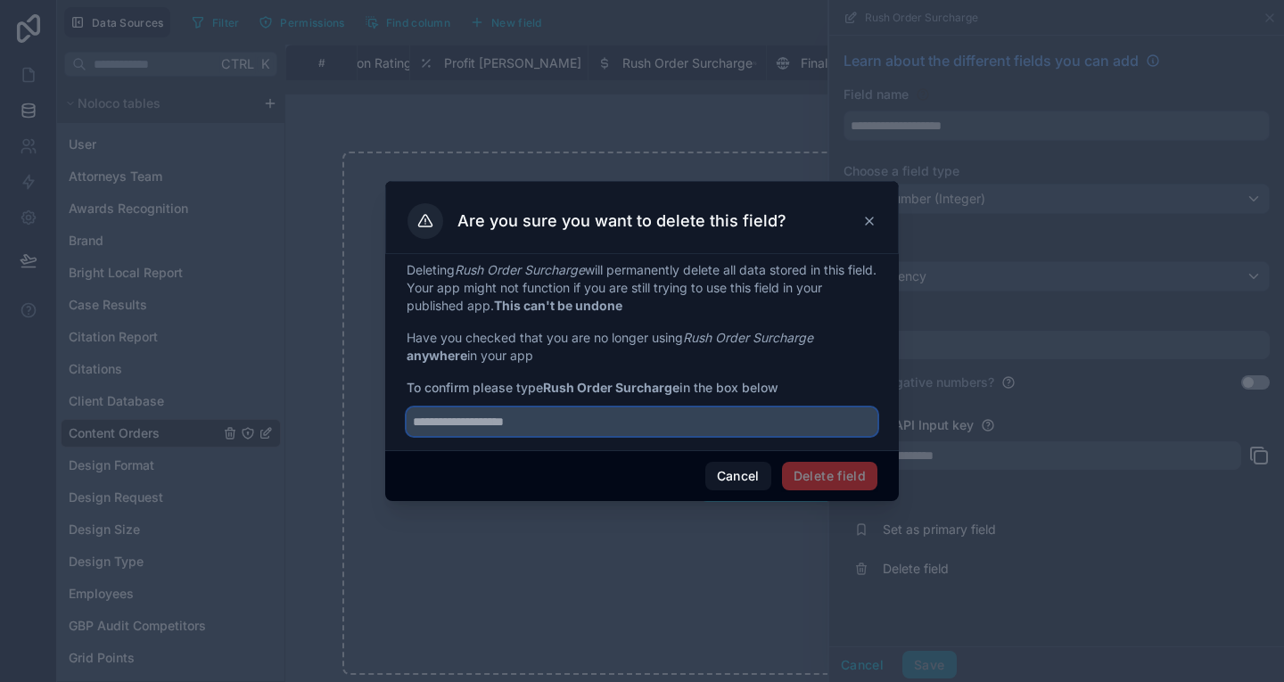
click at [670, 431] on input "text" at bounding box center [642, 421] width 471 height 29
paste input "**********"
type input "**********"
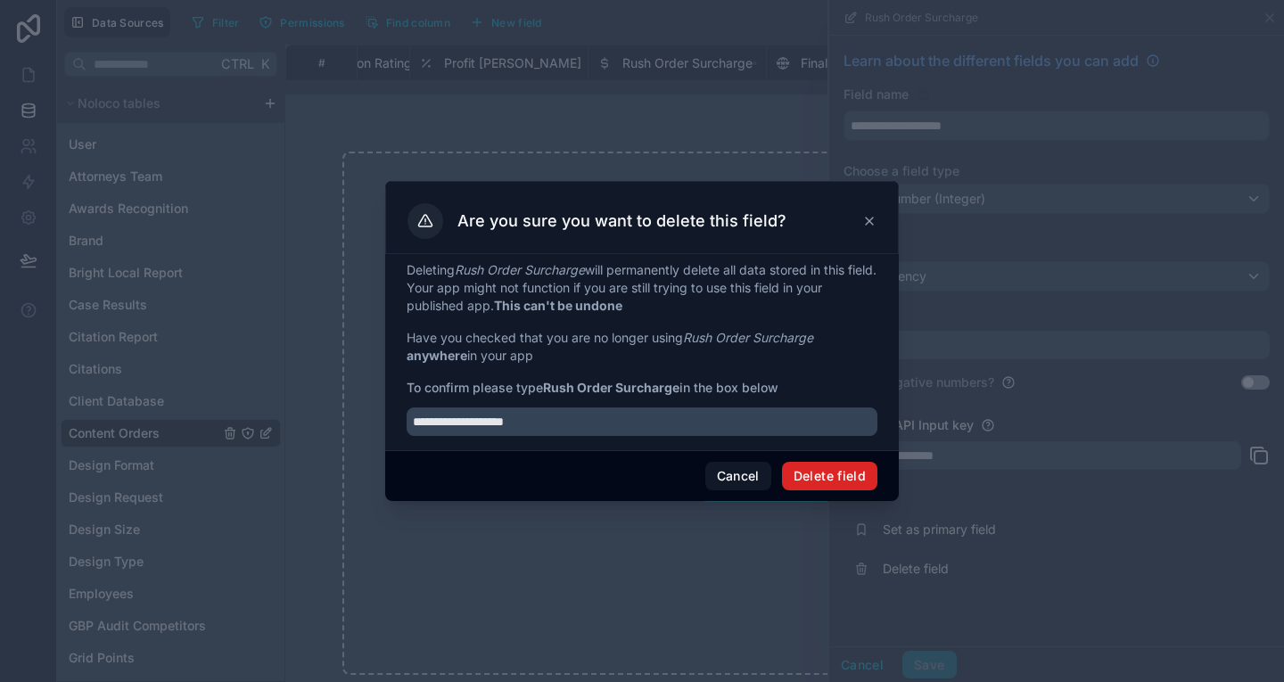
click at [839, 476] on button "Delete field" at bounding box center [829, 476] width 95 height 29
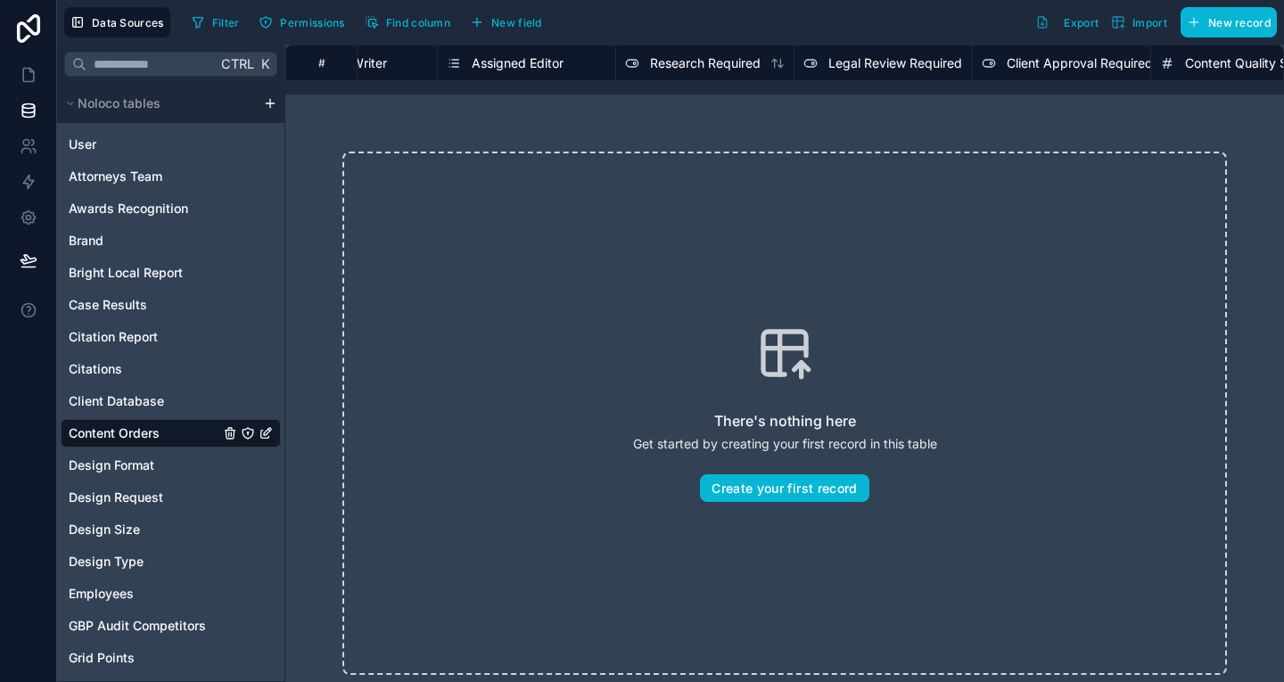
scroll to position [0, 2263]
click at [719, 52] on div "Research Required" at bounding box center [679, 63] width 178 height 36
click at [718, 53] on div "Research Required" at bounding box center [668, 63] width 136 height 21
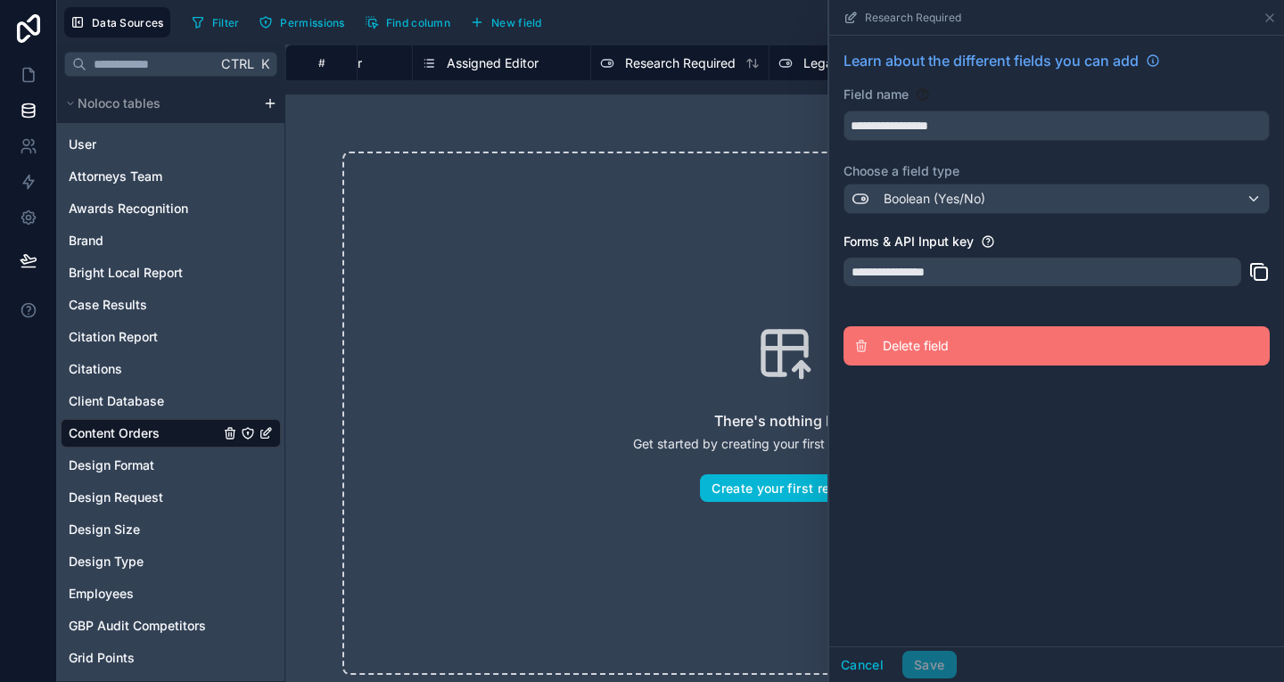
click at [880, 354] on button "Delete field" at bounding box center [1056, 345] width 426 height 39
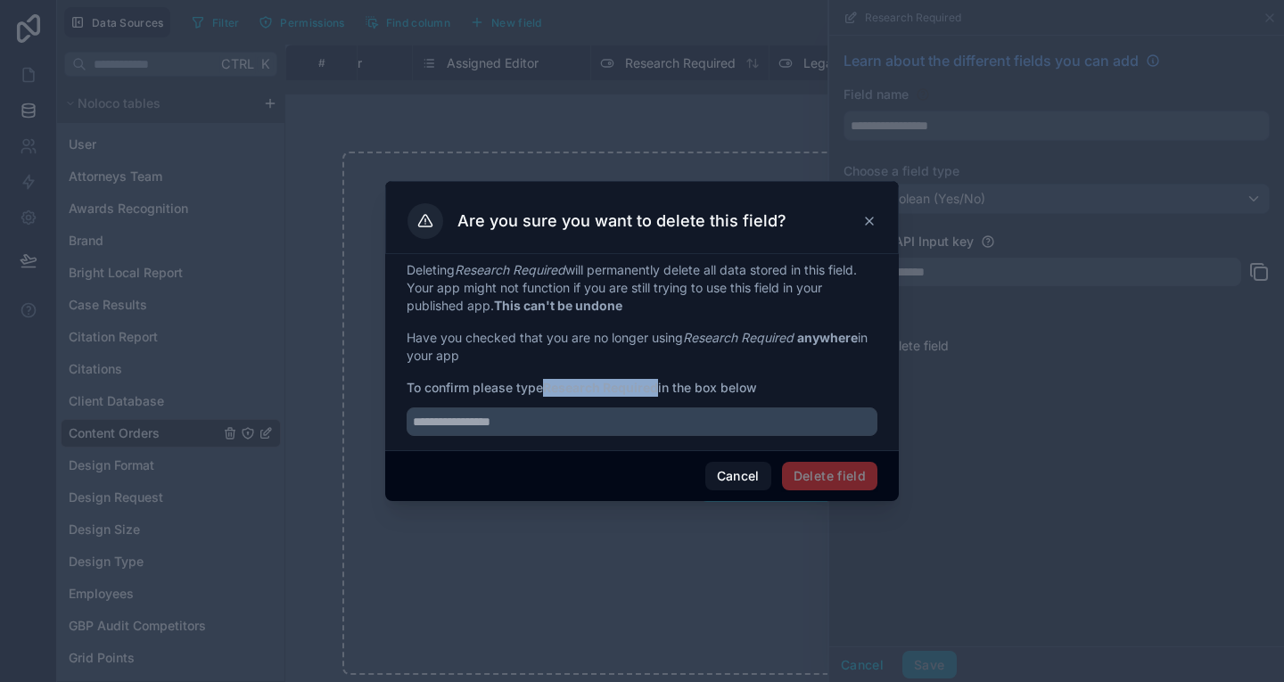
drag, startPoint x: 547, startPoint y: 388, endPoint x: 660, endPoint y: 391, distance: 113.3
click at [658, 391] on strong "Research Required" at bounding box center [600, 387] width 115 height 15
copy strong "Research Required"
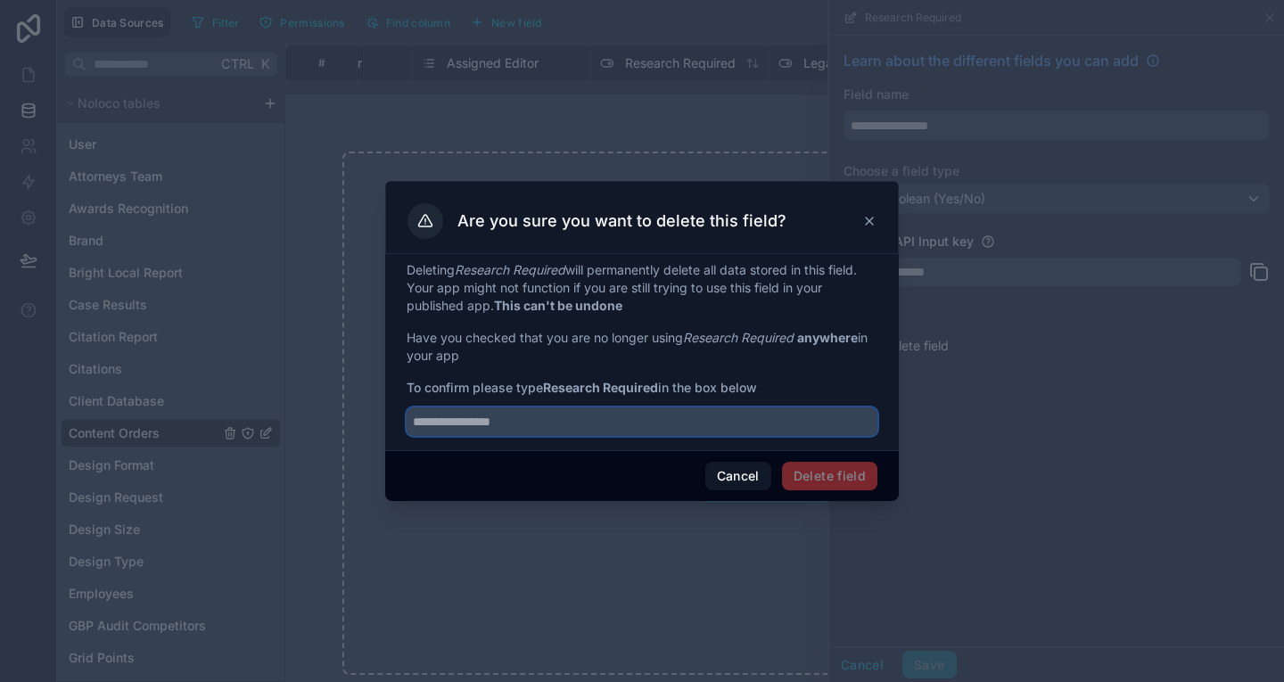
click at [612, 425] on input "text" at bounding box center [642, 421] width 471 height 29
paste input "**********"
type input "**********"
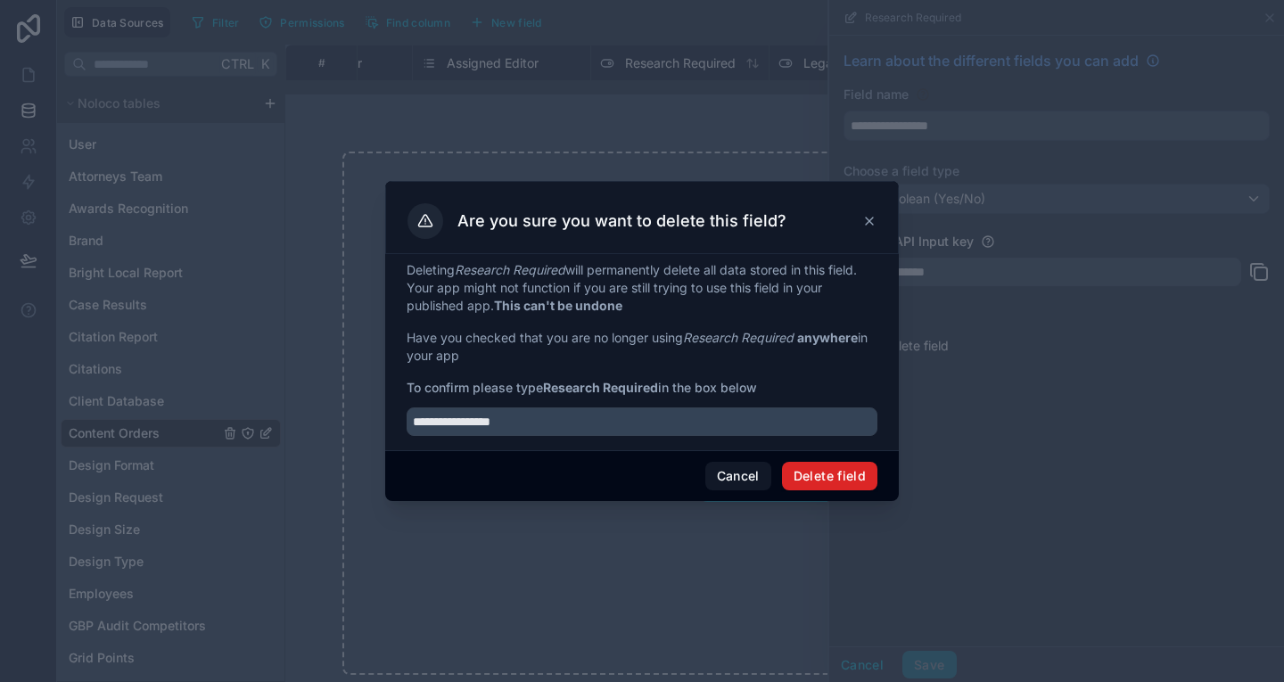
click at [800, 464] on button "Delete field" at bounding box center [829, 476] width 95 height 29
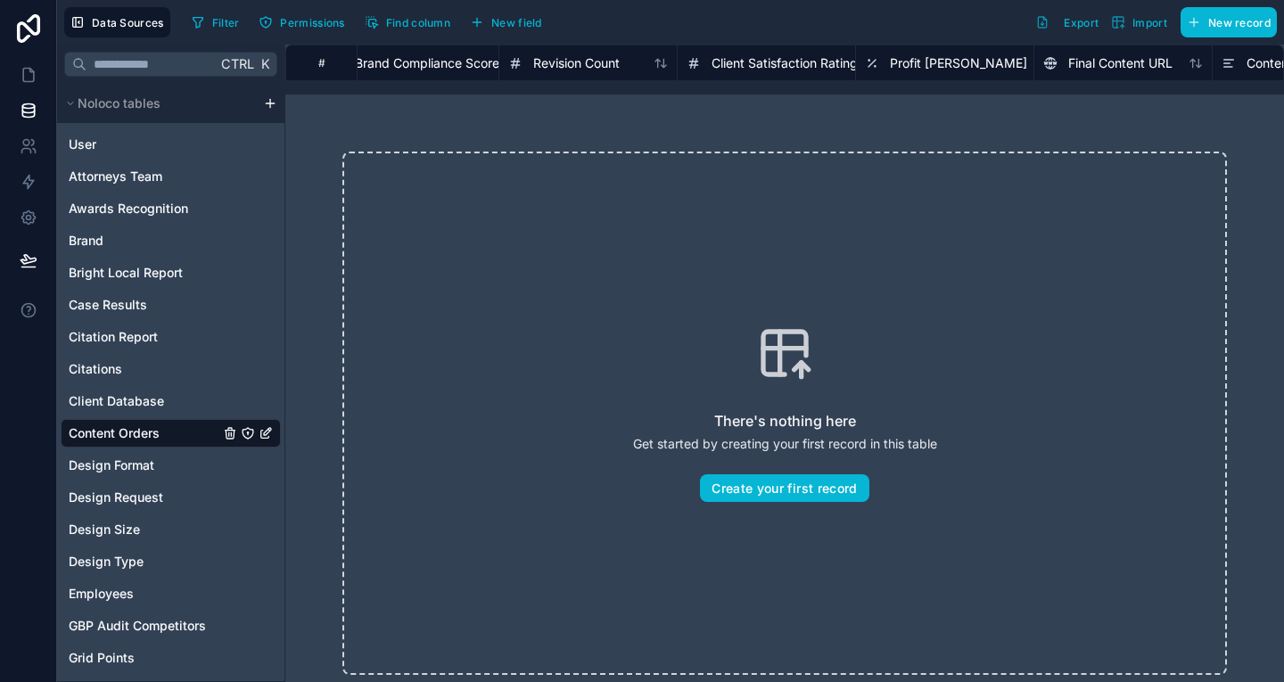
scroll to position [0, 3243]
click at [914, 53] on div "Profit [PERSON_NAME]" at bounding box center [949, 63] width 162 height 21
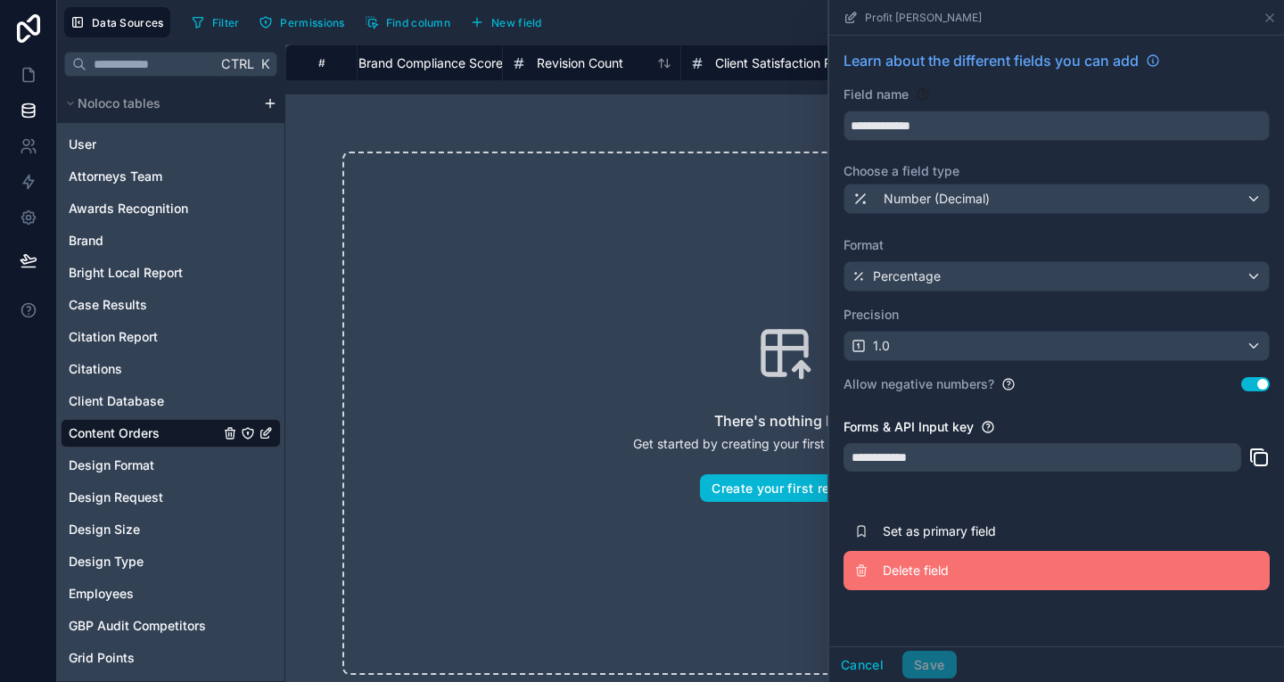
click at [868, 579] on button "Delete field" at bounding box center [1056, 570] width 426 height 39
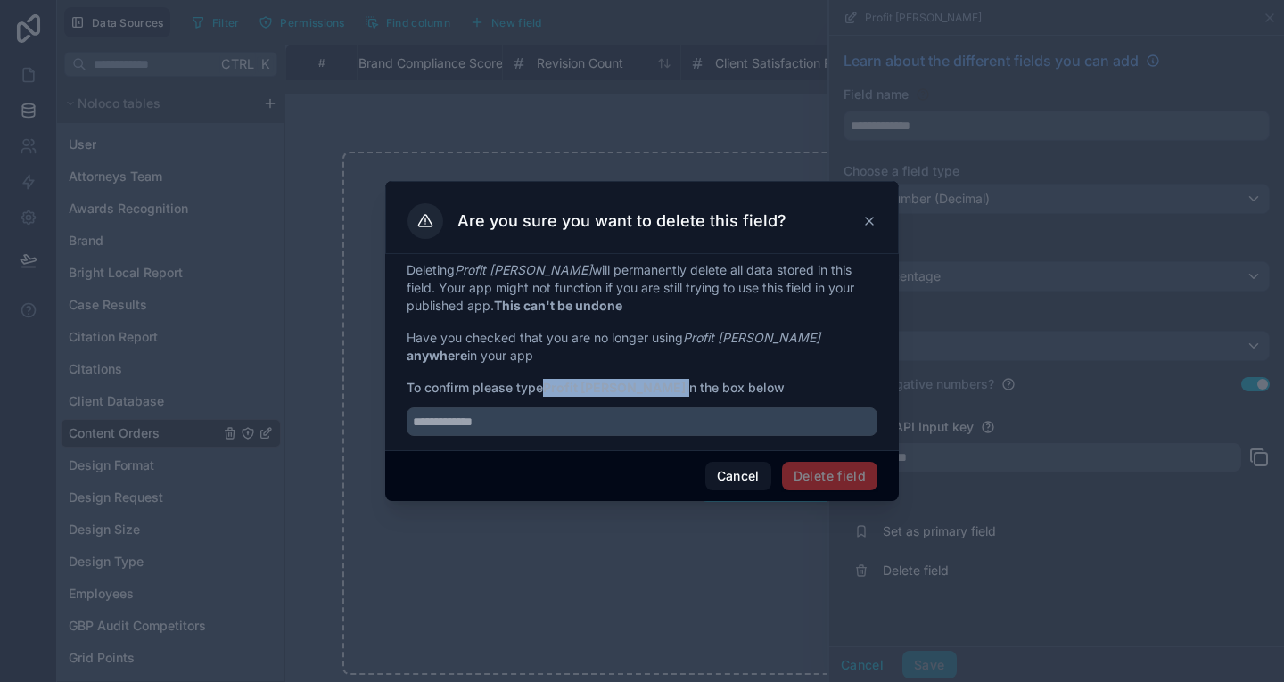
drag, startPoint x: 548, startPoint y: 388, endPoint x: 628, endPoint y: 396, distance: 79.8
click at [628, 396] on span "To confirm please type Profit [PERSON_NAME] in the box below" at bounding box center [642, 388] width 471 height 18
copy span "Profit [PERSON_NAME]"
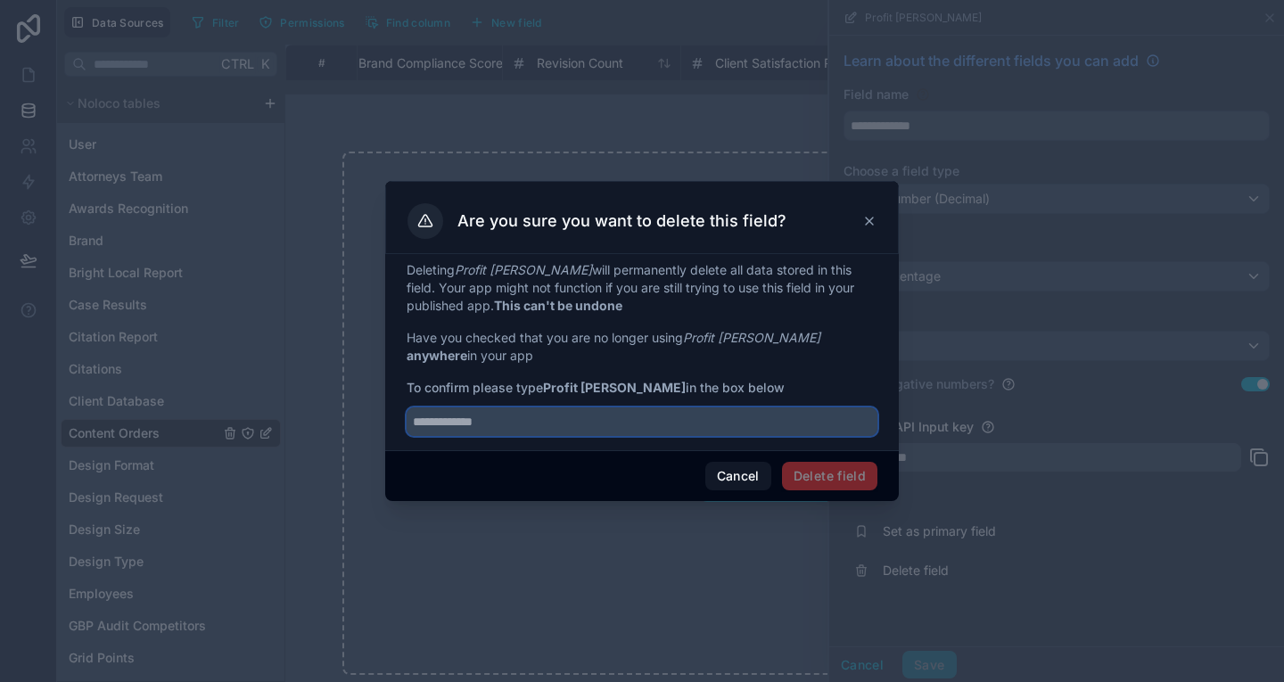
click at [622, 419] on input "text" at bounding box center [642, 421] width 471 height 29
paste input "**********"
type input "**********"
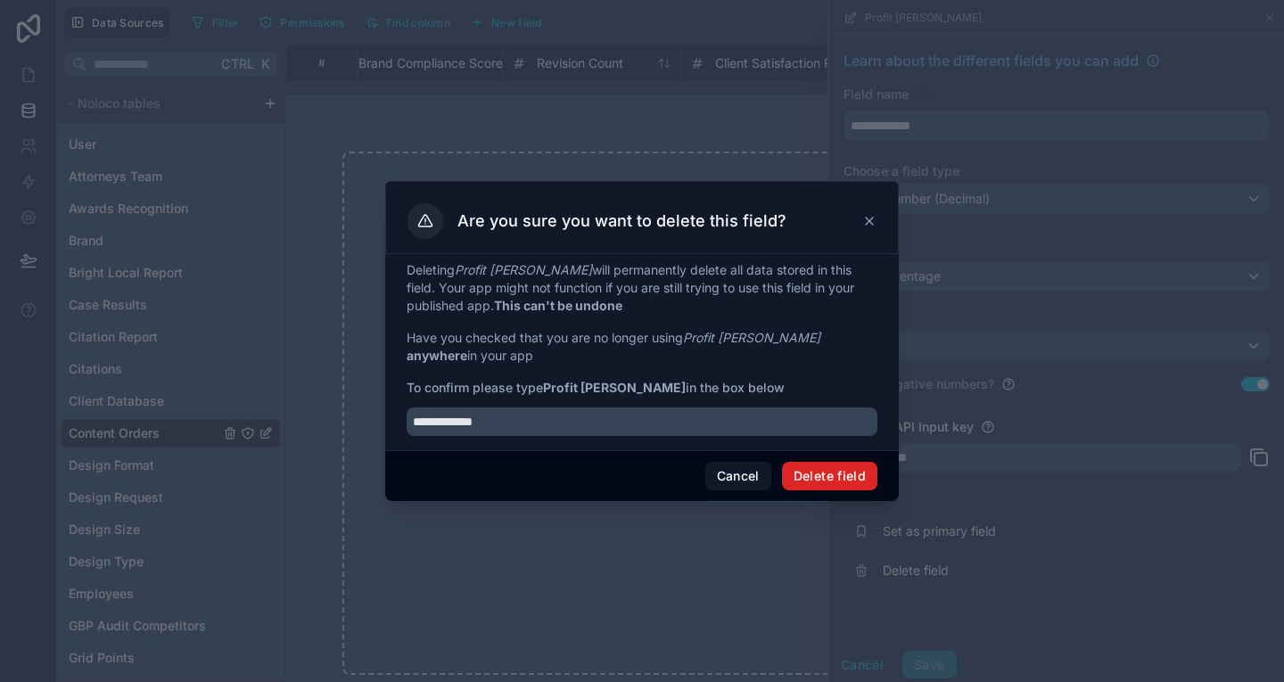
click at [833, 473] on button "Delete field" at bounding box center [829, 476] width 95 height 29
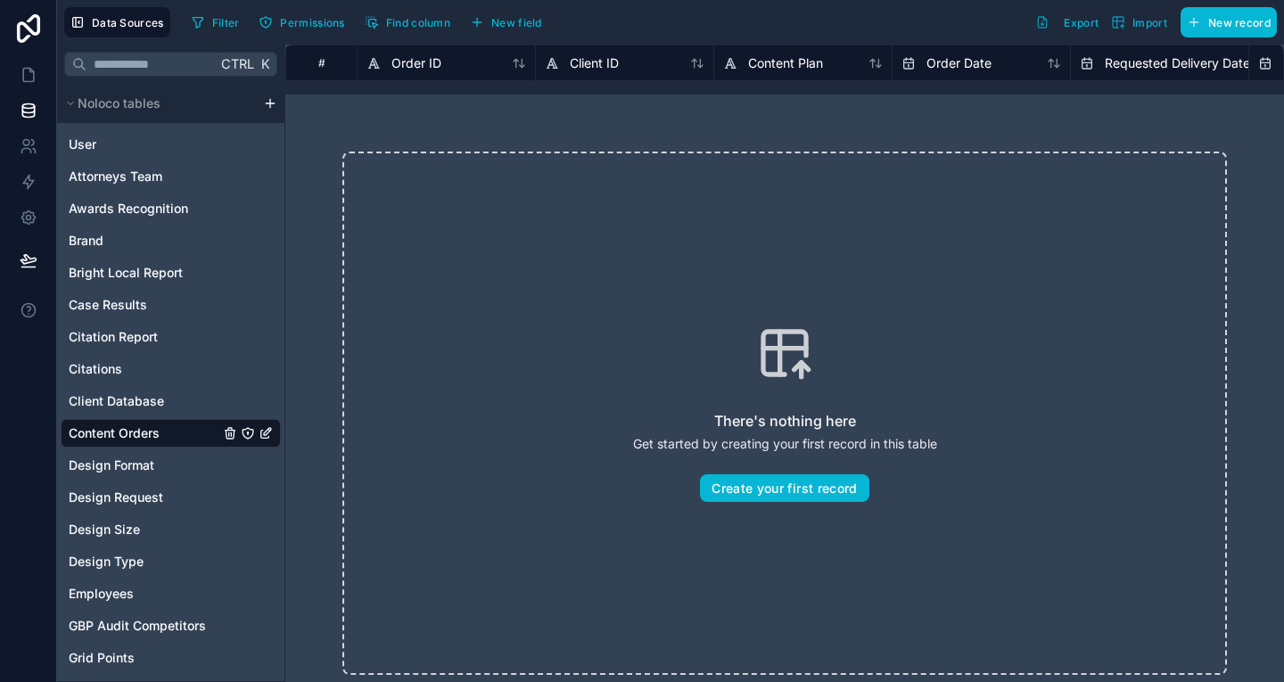
click at [390, 78] on div "Order ID" at bounding box center [446, 63] width 178 height 36
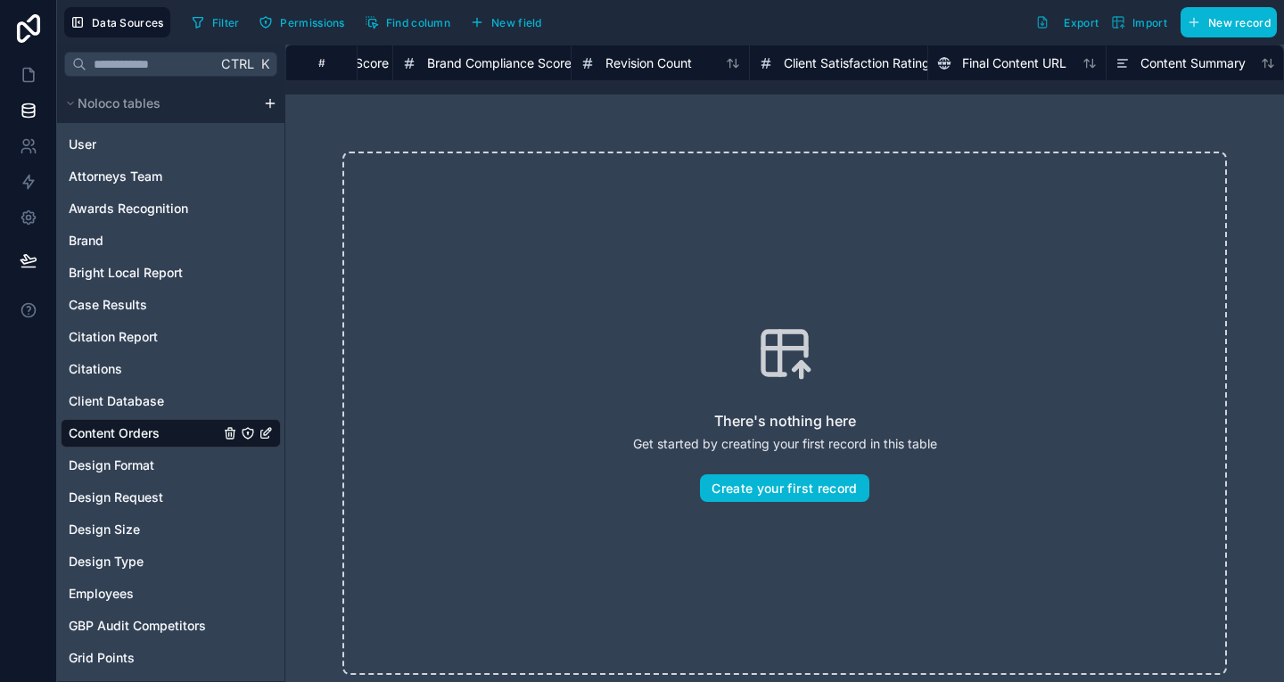
scroll to position [0, 3112]
click at [886, 57] on span "Client Satisfaction Rating" at bounding box center [918, 63] width 146 height 18
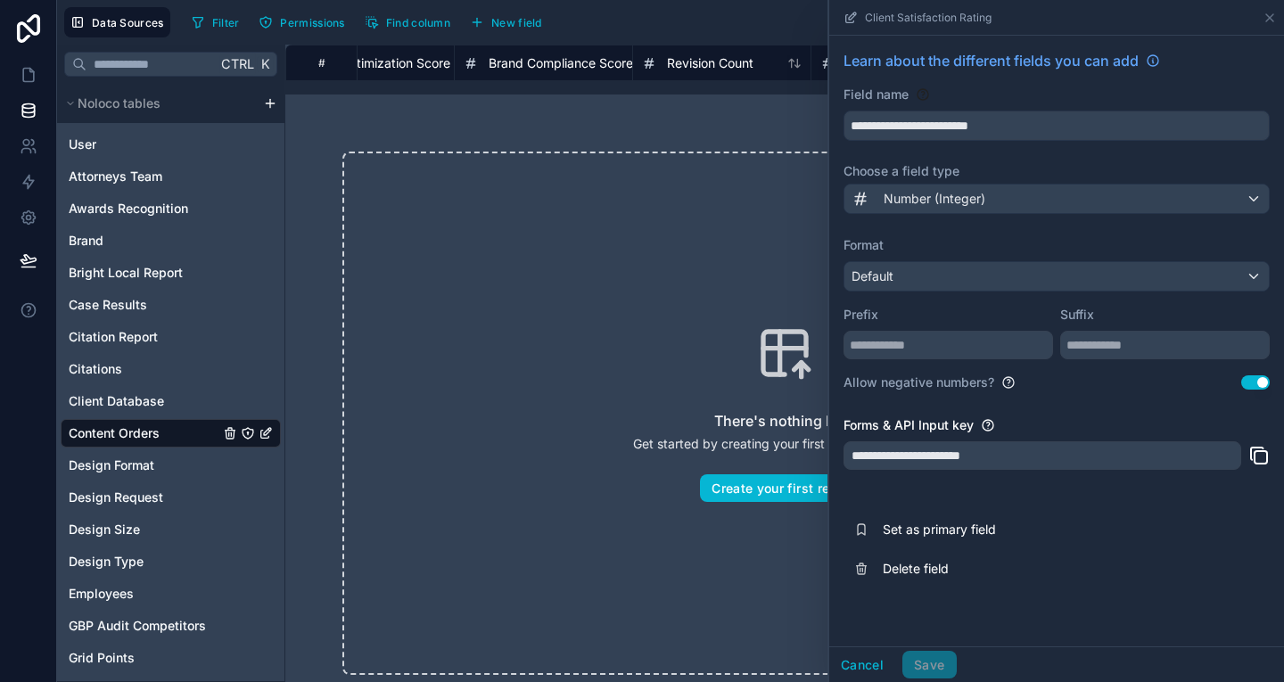
click at [880, 588] on div "**********" at bounding box center [1056, 319] width 455 height 567
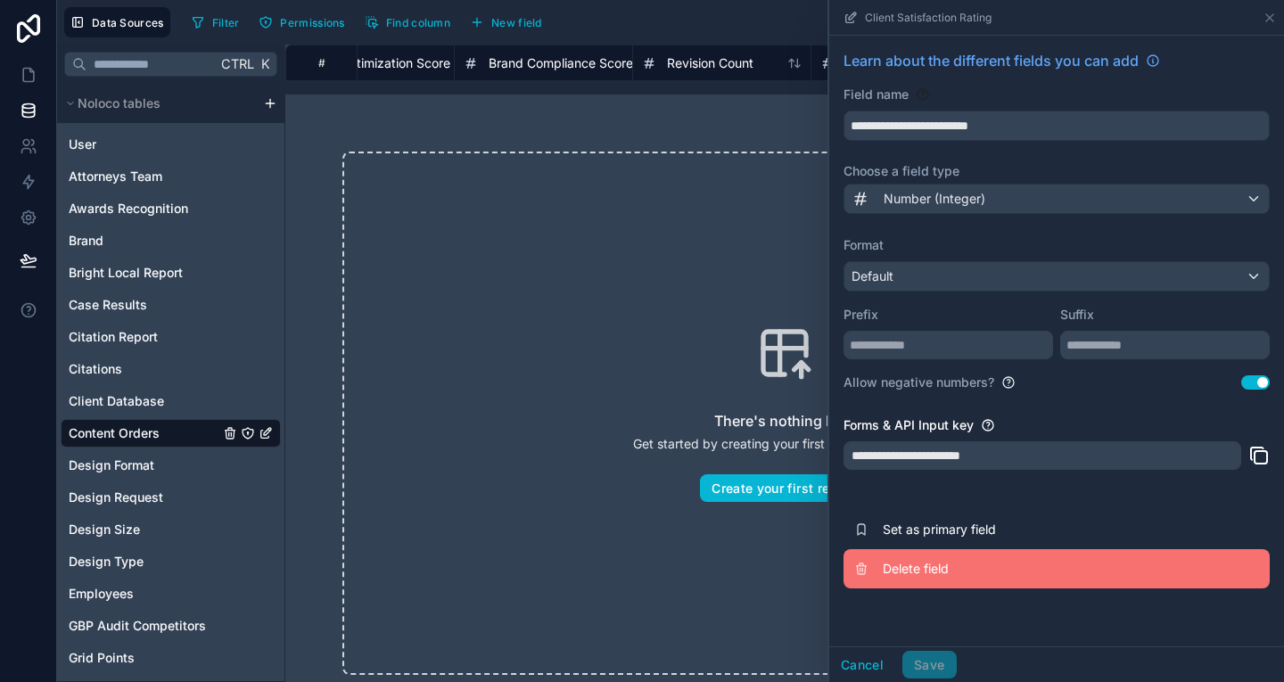
click at [879, 575] on button "Delete field" at bounding box center [1056, 568] width 426 height 39
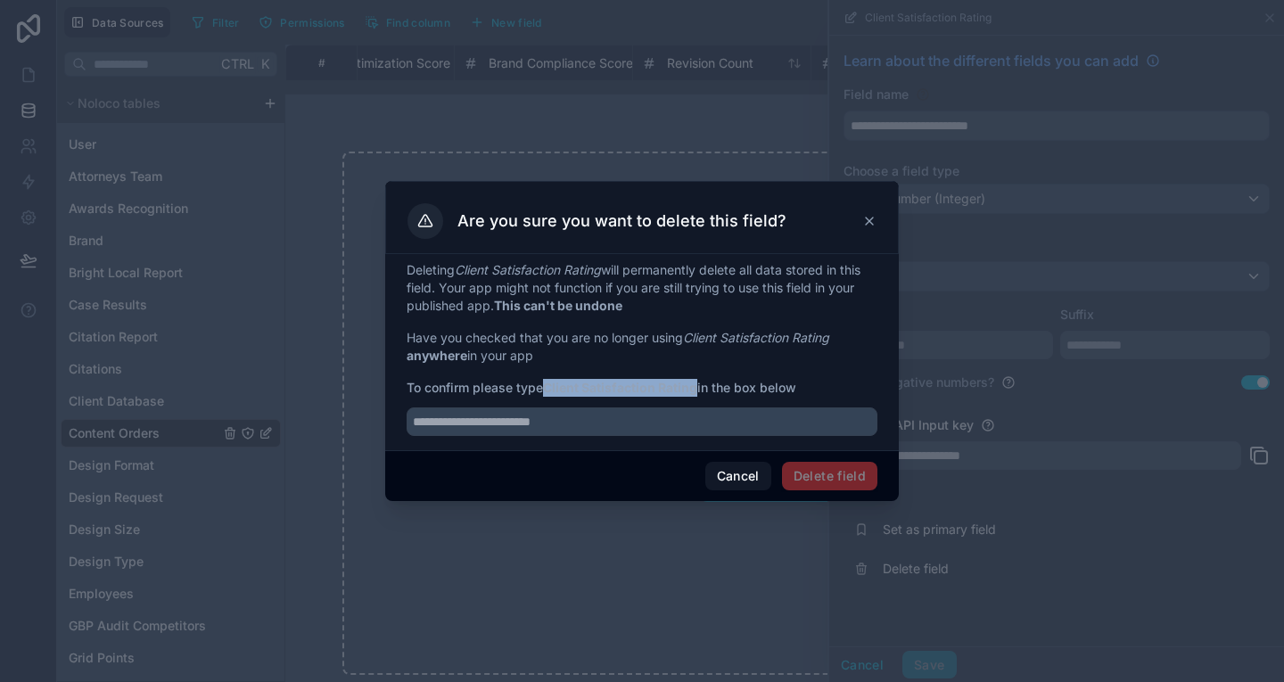
drag, startPoint x: 548, startPoint y: 388, endPoint x: 700, endPoint y: 389, distance: 151.6
click at [697, 389] on strong "Client Satisfaction Rating" at bounding box center [620, 387] width 154 height 15
copy strong "Client Satisfaction Rating"
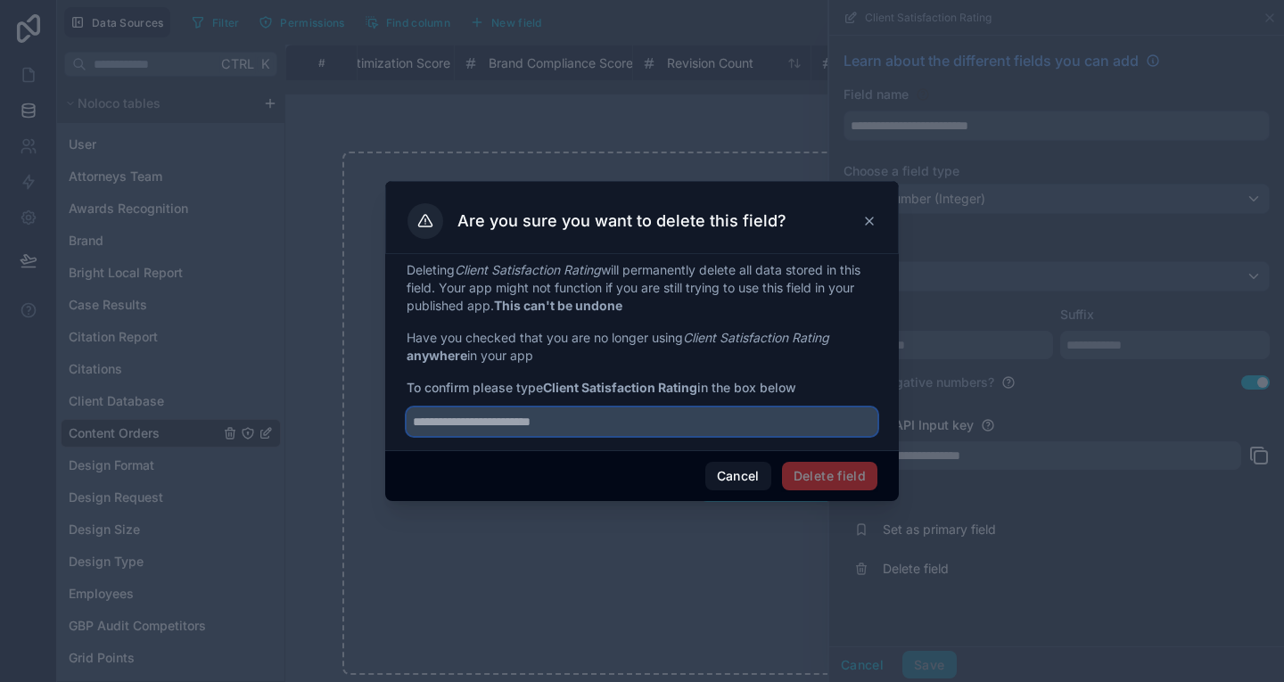
click at [674, 418] on input "text" at bounding box center [642, 421] width 471 height 29
paste input "**********"
type input "**********"
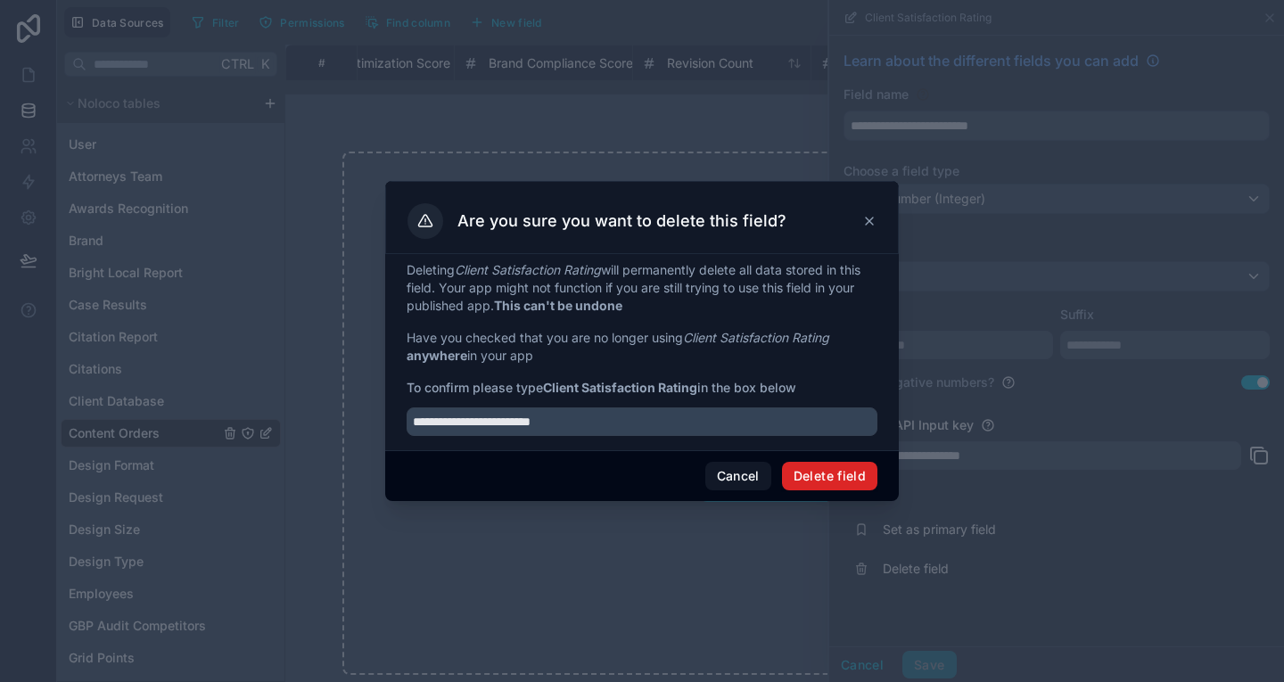
click at [799, 463] on button "Delete field" at bounding box center [829, 476] width 95 height 29
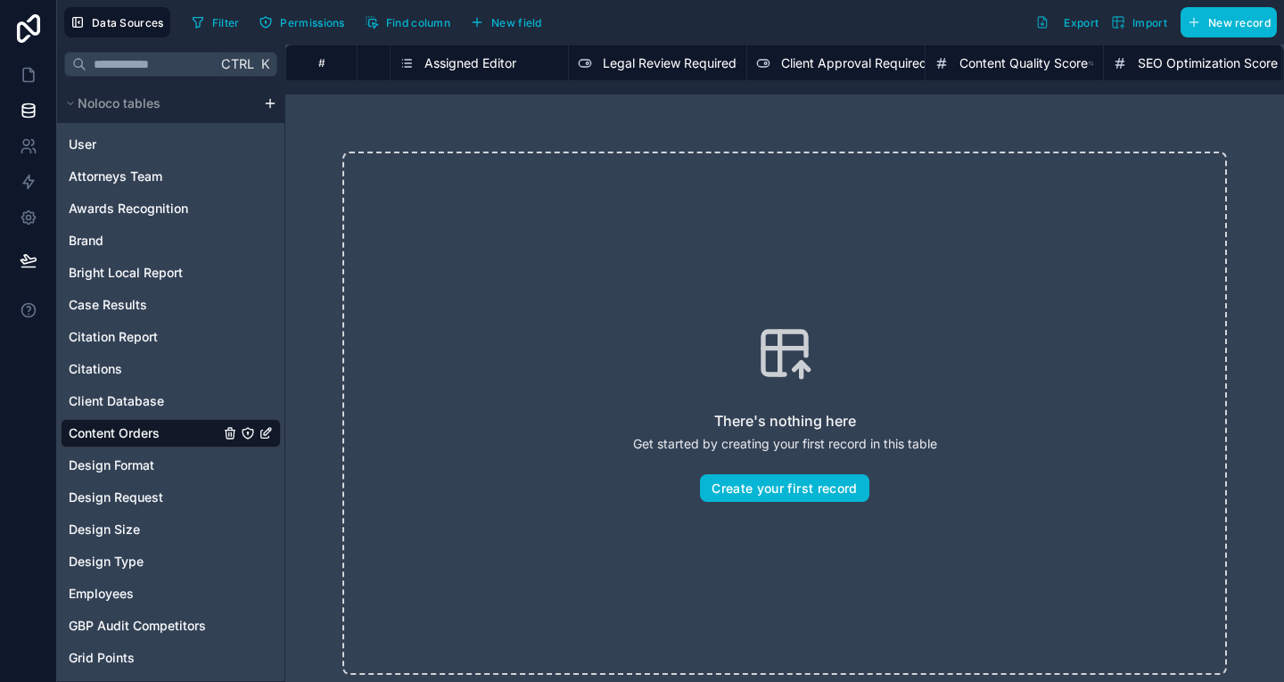
scroll to position [0, 2275]
click at [728, 62] on span "Legal Review Required" at bounding box center [679, 63] width 134 height 18
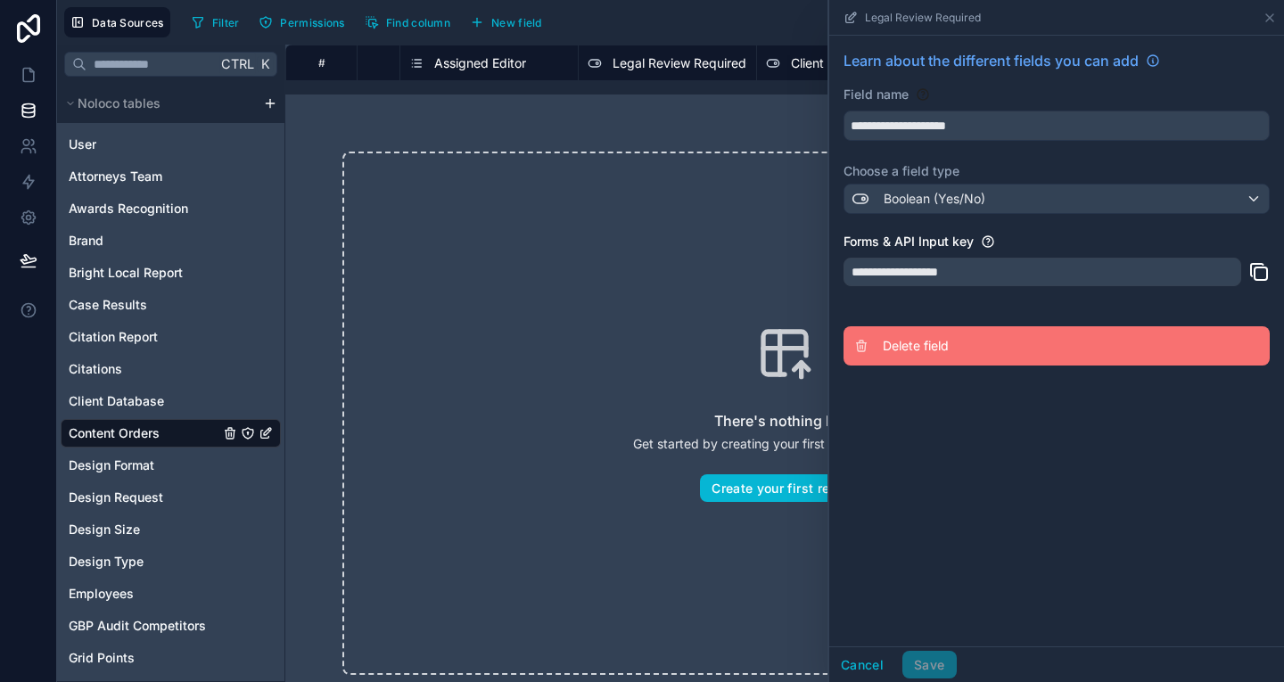
click at [898, 355] on span "Delete field" at bounding box center [1011, 346] width 257 height 18
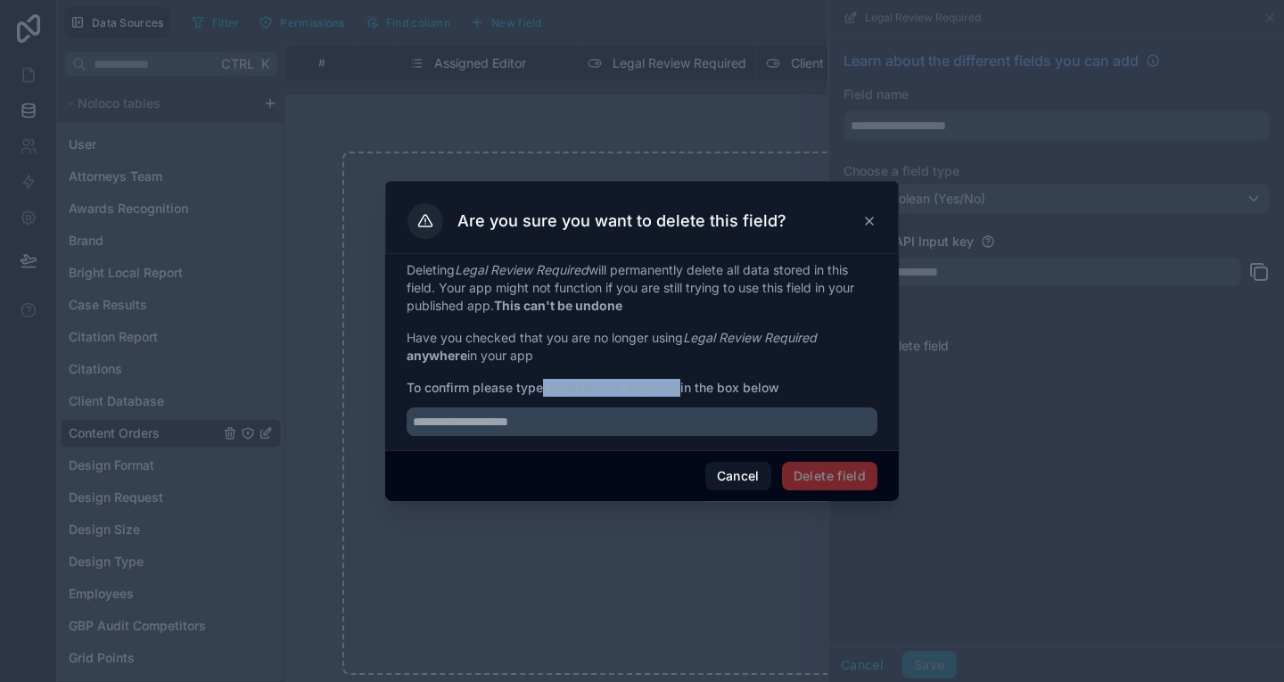
drag, startPoint x: 549, startPoint y: 391, endPoint x: 683, endPoint y: 392, distance: 133.7
click at [680, 392] on strong "Legal Review Required" at bounding box center [611, 387] width 137 height 15
copy strong "Legal Review Required"
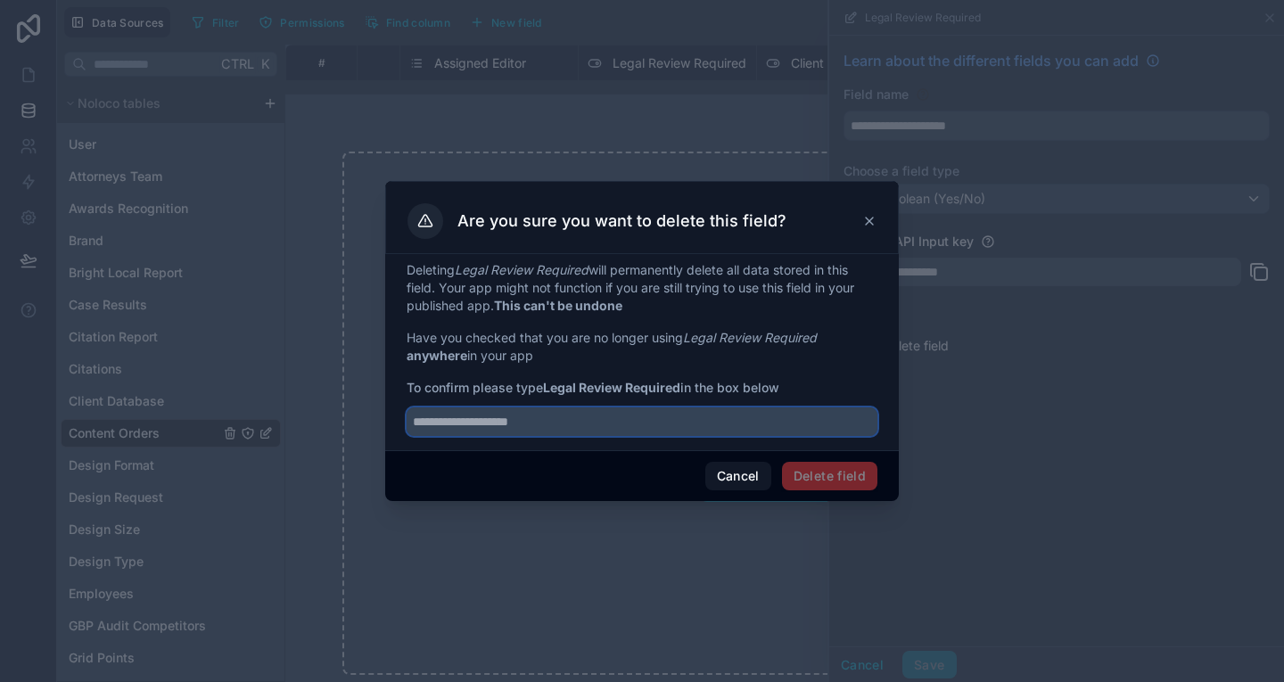
click at [680, 412] on input "text" at bounding box center [642, 421] width 471 height 29
paste input "**********"
type input "**********"
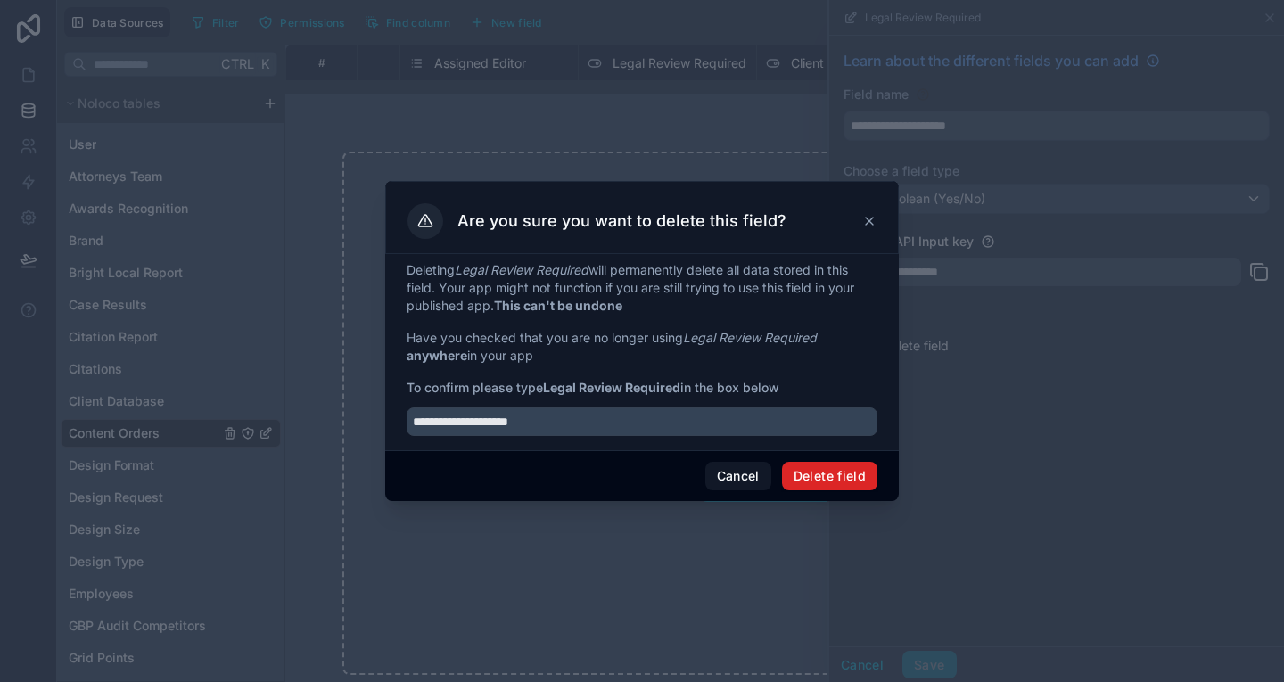
click at [824, 475] on button "Delete field" at bounding box center [829, 476] width 95 height 29
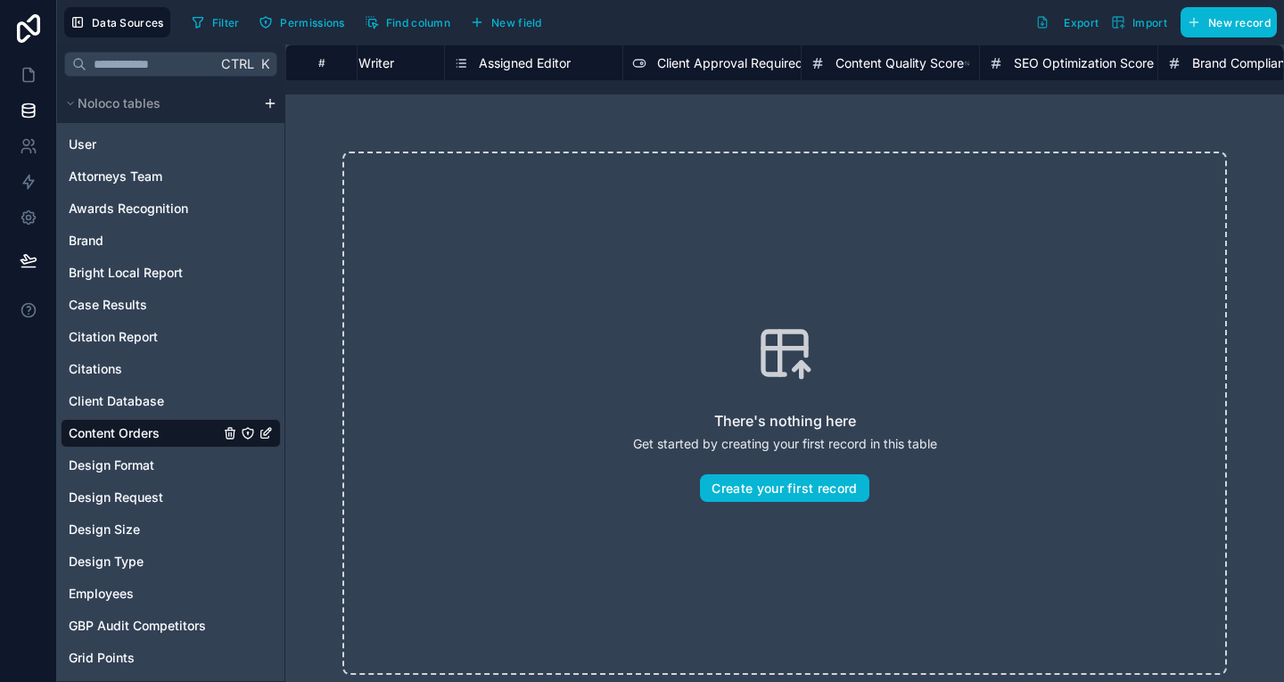
scroll to position [0, 2224]
click at [764, 61] on span "Client Approval Required" at bounding box center [737, 63] width 146 height 18
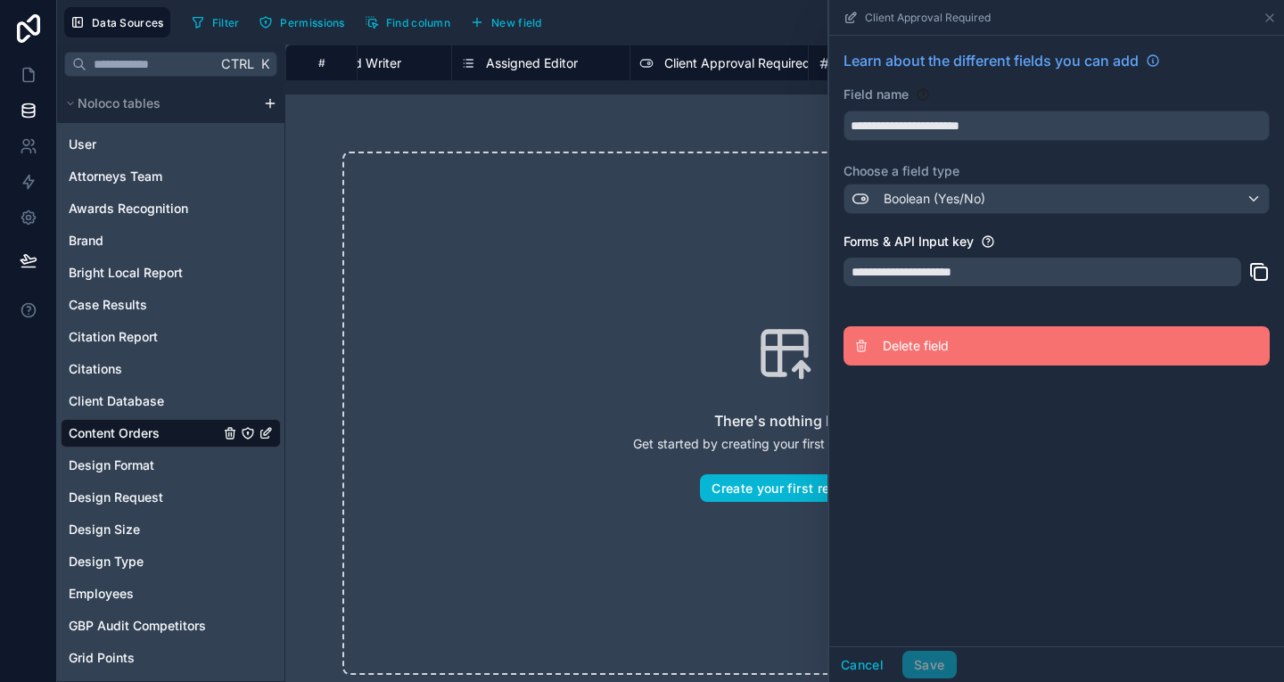
click at [912, 347] on span "Delete field" at bounding box center [1011, 346] width 257 height 18
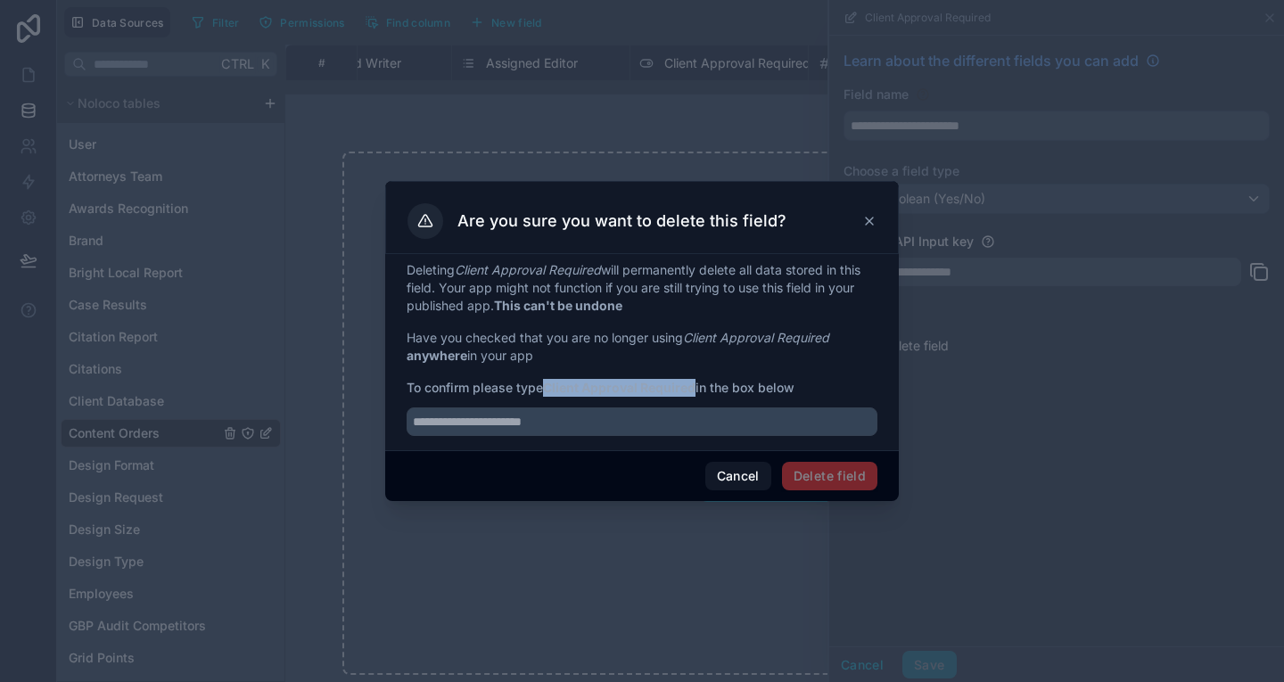
drag, startPoint x: 549, startPoint y: 391, endPoint x: 696, endPoint y: 387, distance: 147.2
click at [695, 387] on strong "Client Approval Required" at bounding box center [619, 387] width 152 height 15
copy strong "Client Approval Required"
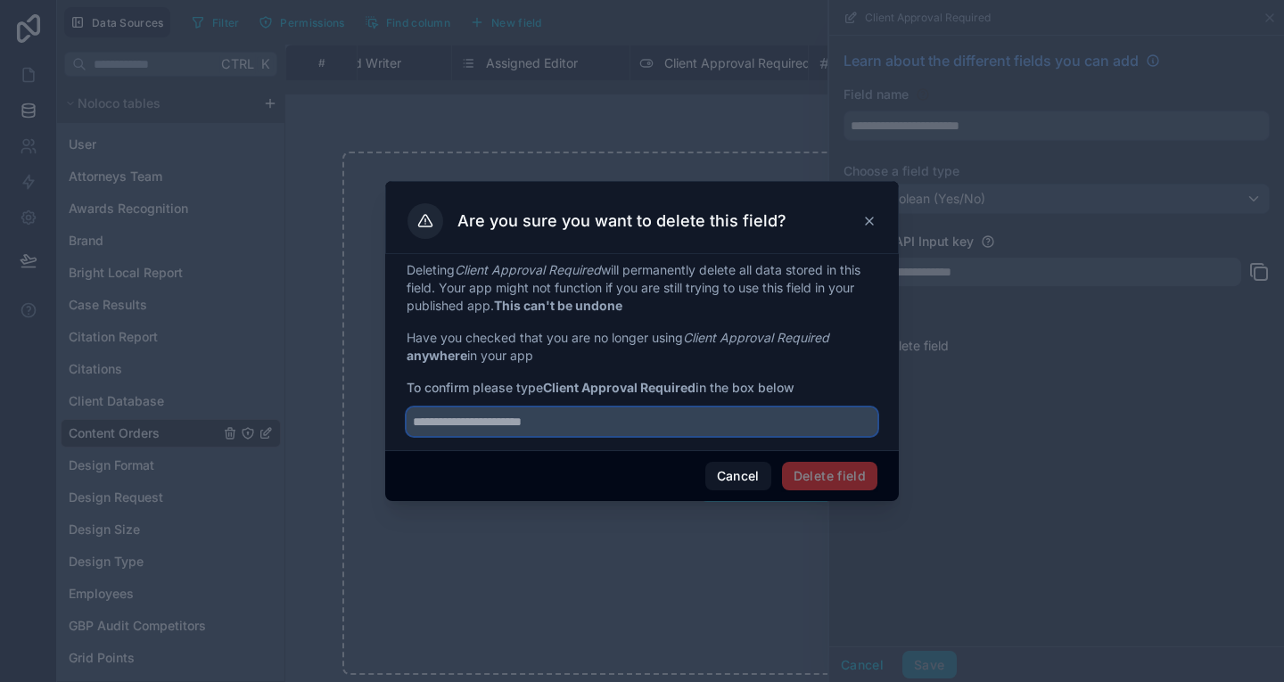
drag, startPoint x: 658, startPoint y: 415, endPoint x: 704, endPoint y: 423, distance: 47.2
click at [660, 416] on input "text" at bounding box center [642, 421] width 471 height 29
paste input "**********"
type input "**********"
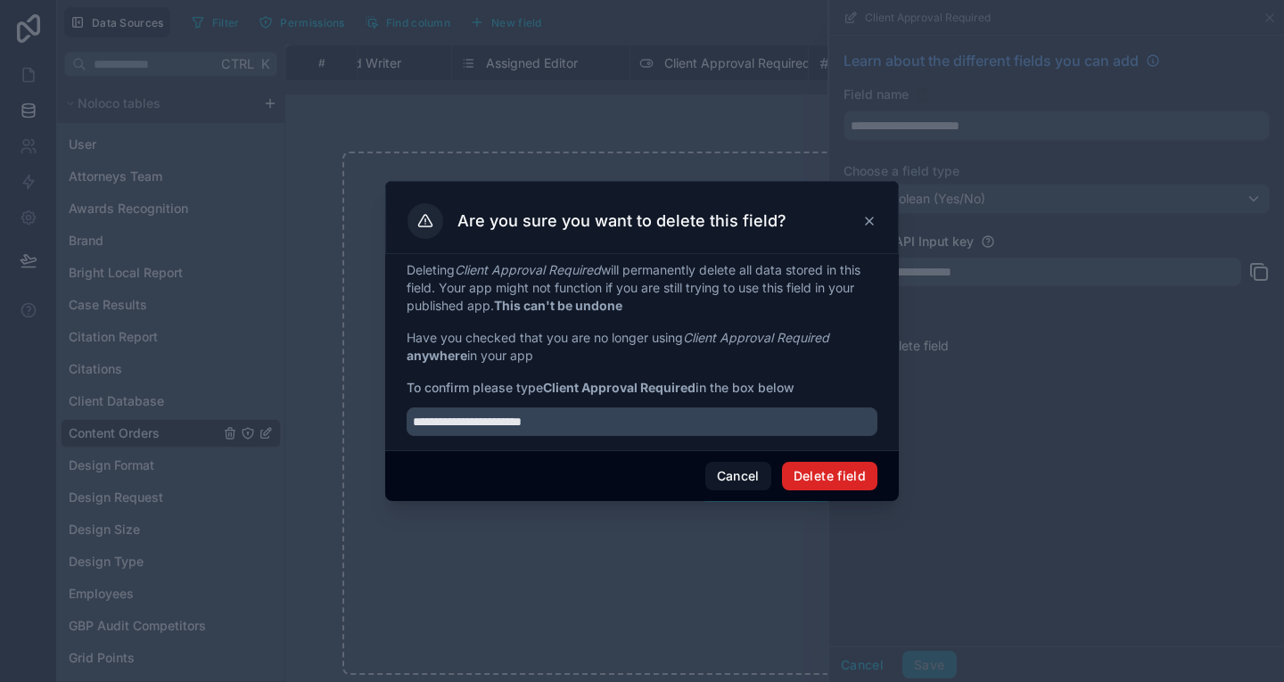
click at [815, 464] on button "Delete field" at bounding box center [829, 476] width 95 height 29
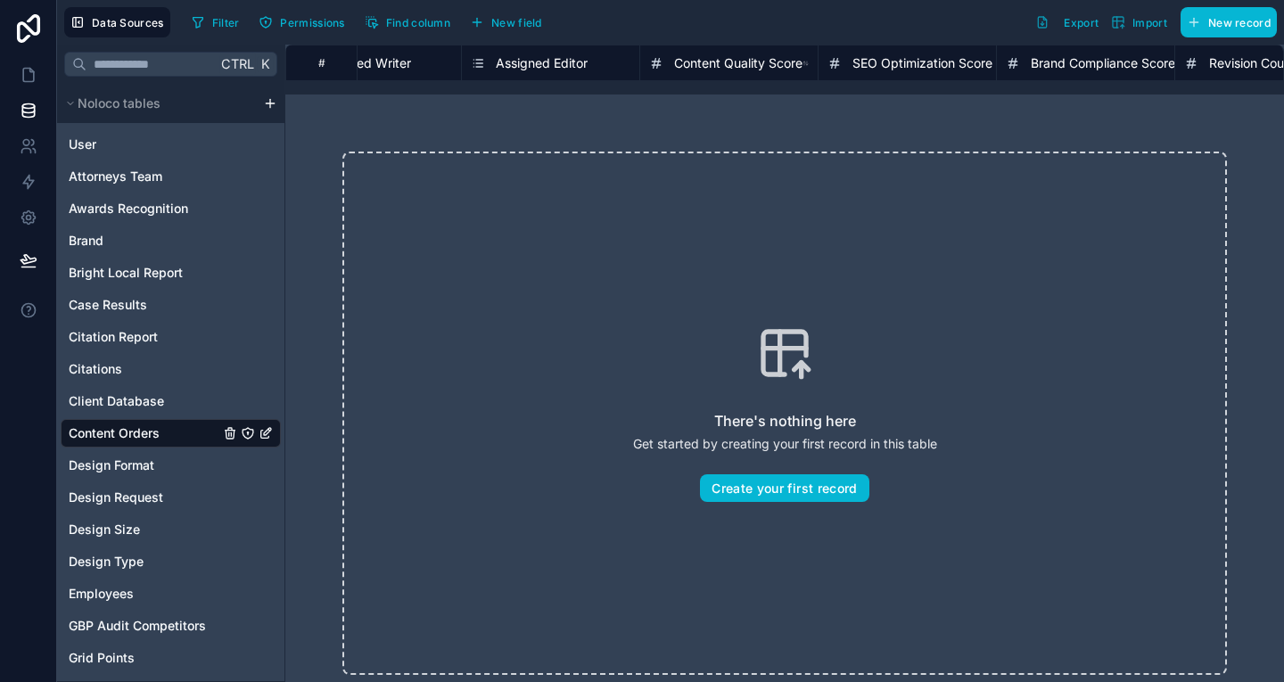
scroll to position [0, 2221]
click at [31, 72] on icon at bounding box center [31, 71] width 4 height 4
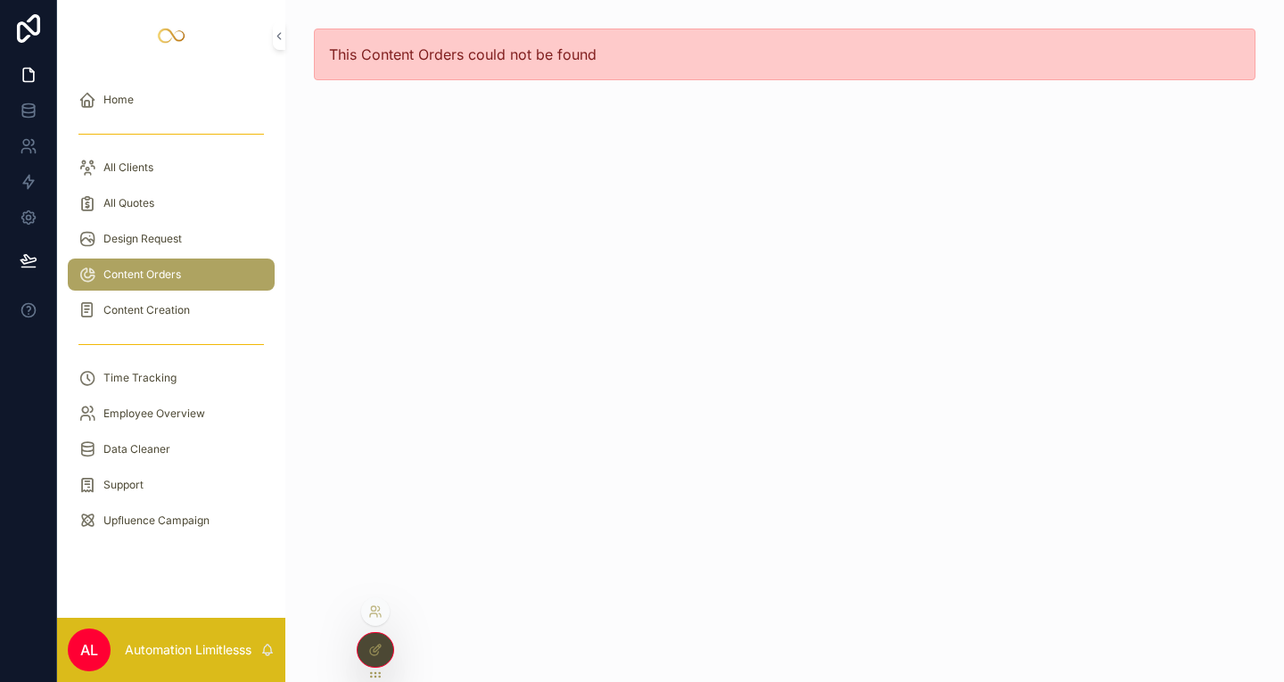
click at [369, 619] on div at bounding box center [375, 611] width 29 height 29
click at [369, 629] on div at bounding box center [375, 615] width 29 height 36
click at [370, 640] on div at bounding box center [376, 650] width 36 height 34
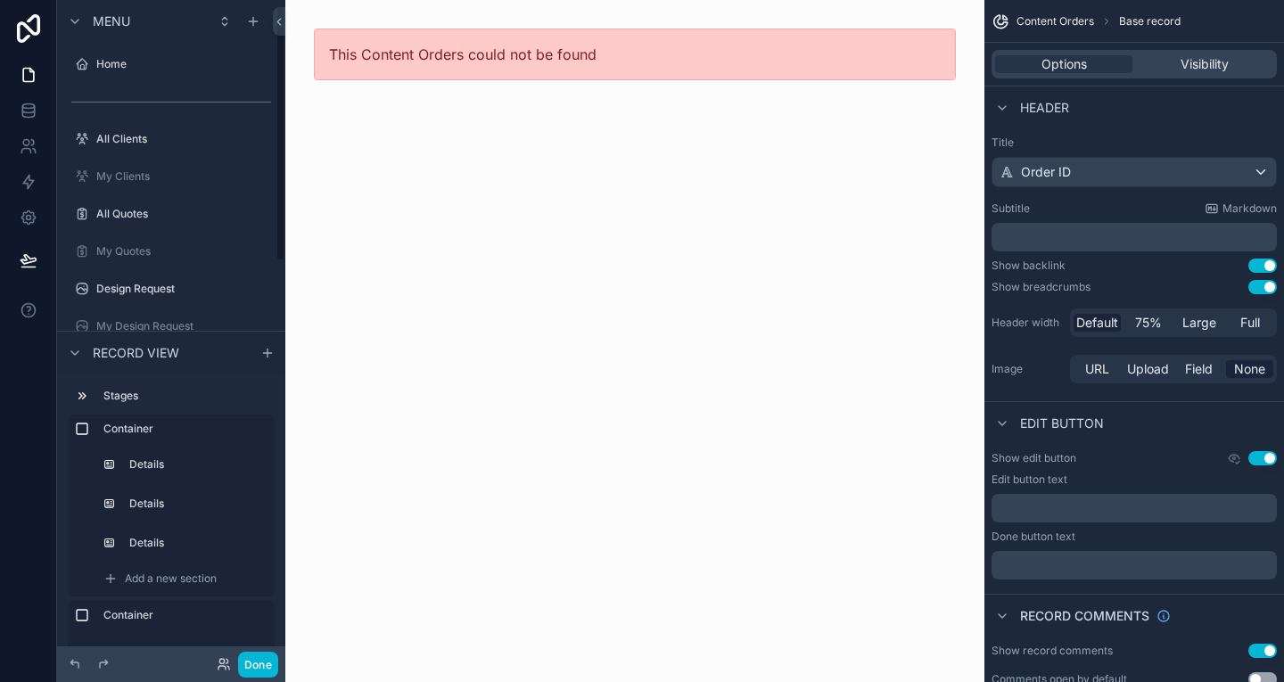
scroll to position [13, 0]
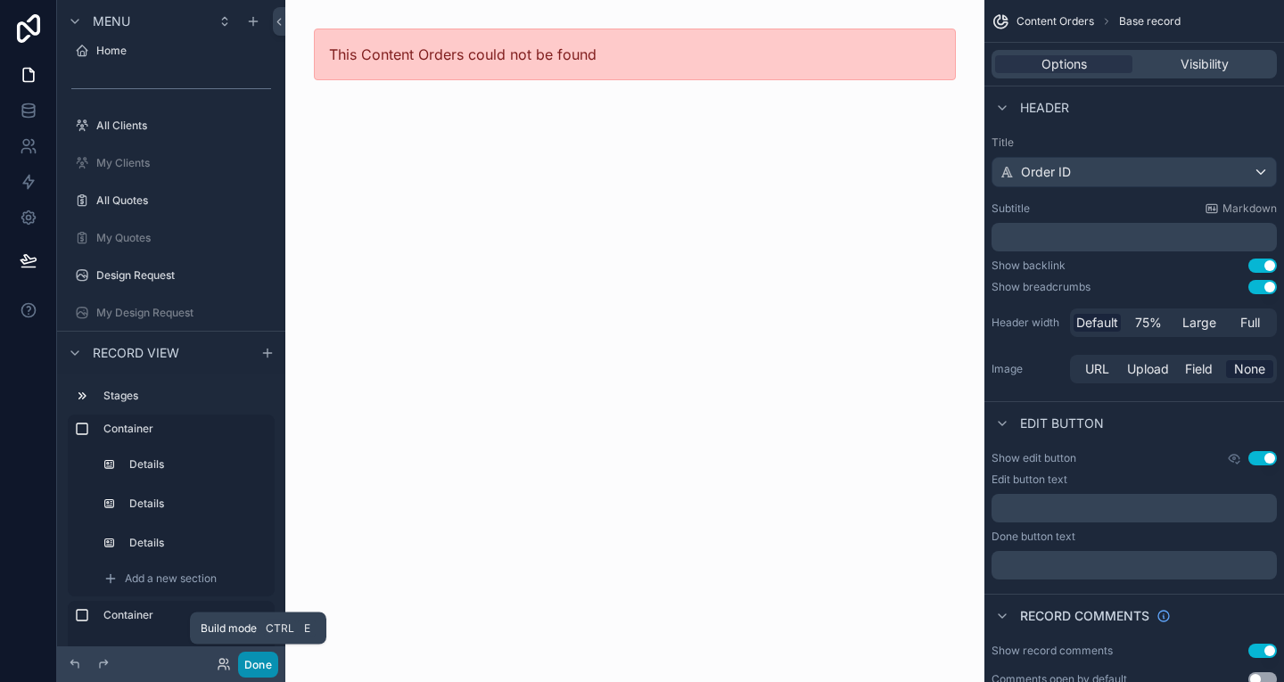
click at [264, 665] on button "Done" at bounding box center [258, 665] width 40 height 26
